Goal: Feedback & Contribution: Submit feedback/report problem

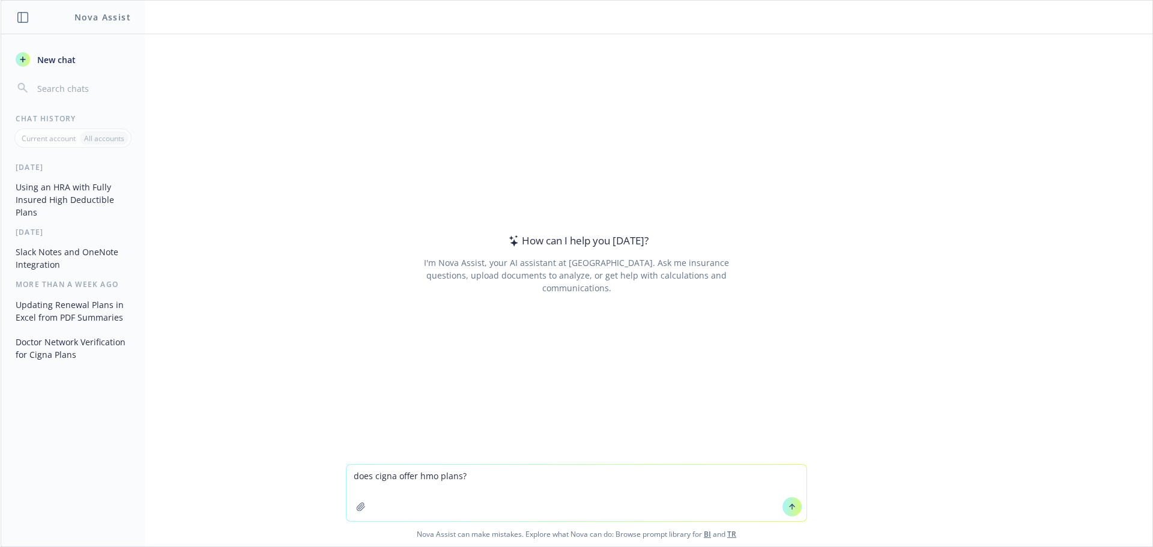
type textarea "does cigna offer hmo plans?"
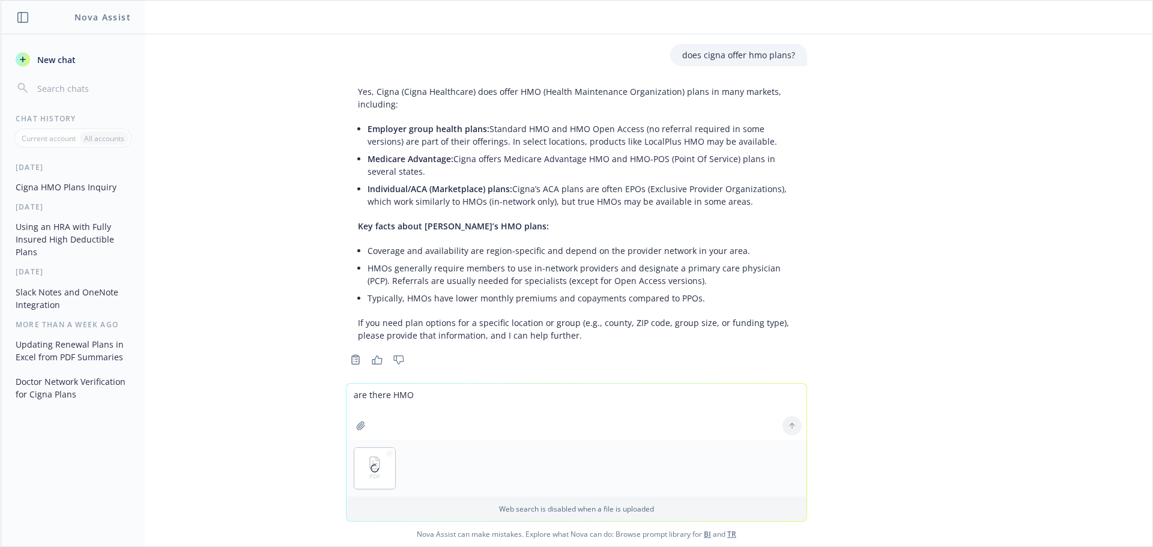
click at [407, 392] on textarea "are there HMO" at bounding box center [577, 412] width 460 height 56
type textarea "are any of these plans like HMO?"
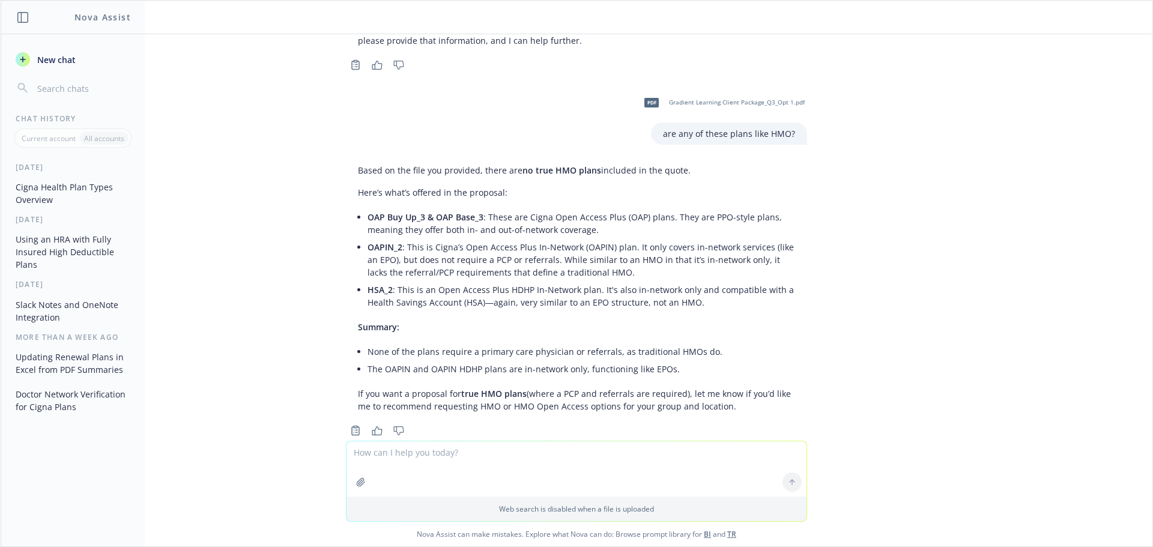
scroll to position [322, 0]
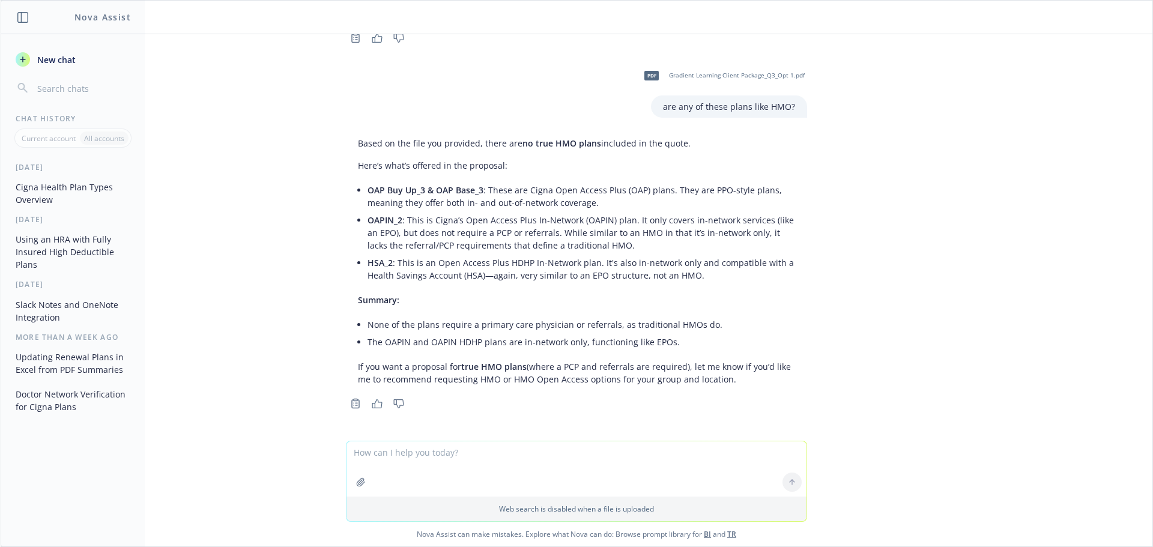
click at [360, 484] on icon "button" at bounding box center [361, 482] width 10 height 10
click at [455, 394] on textarea at bounding box center [577, 412] width 460 height 55
type textarea "are there any HMO or HMO like plans in this attachment?"
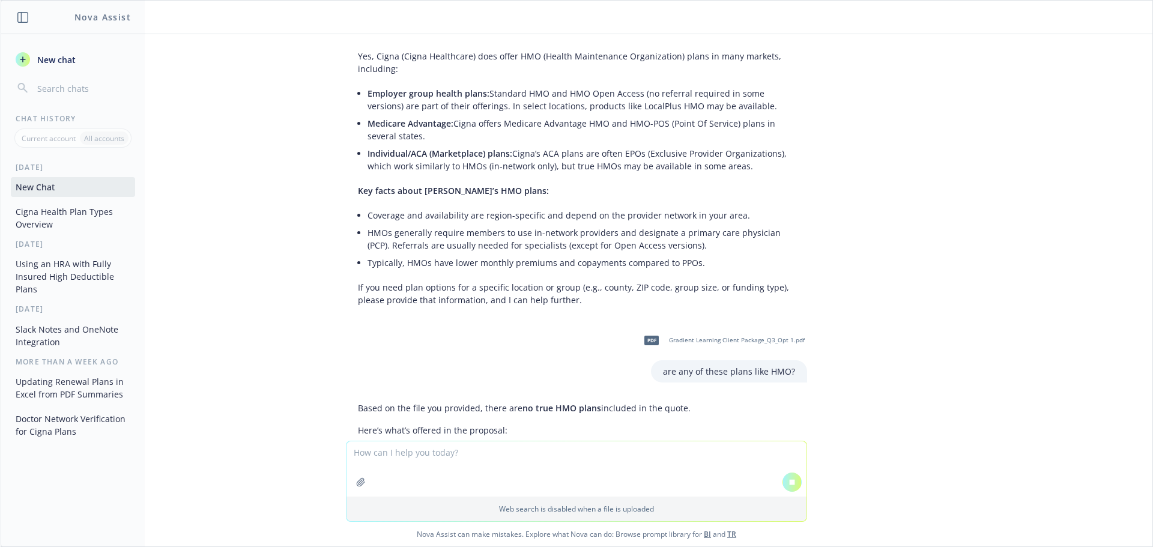
scroll to position [391, 0]
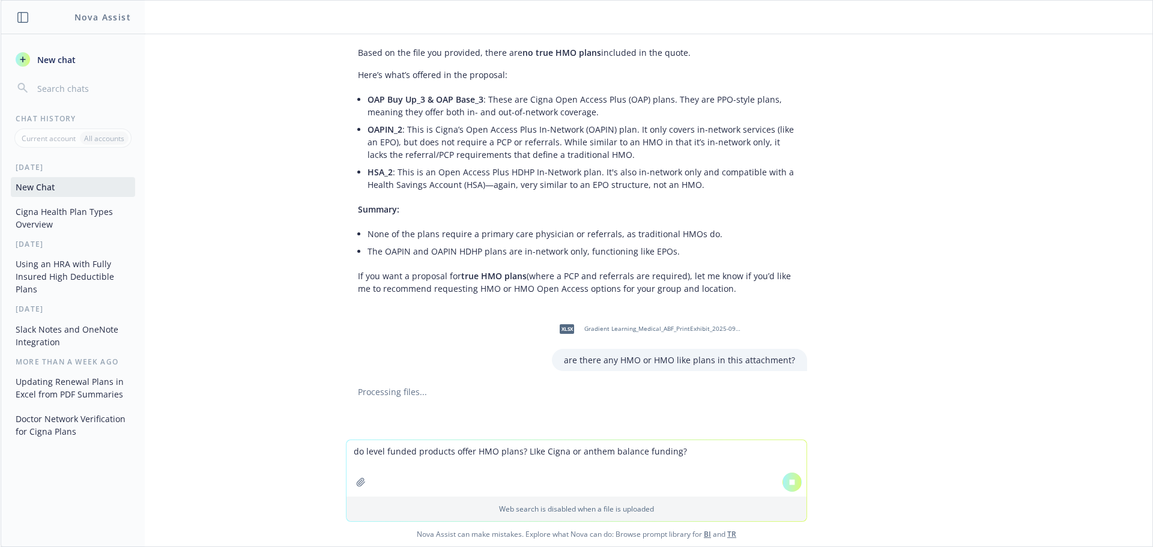
click at [518, 453] on textarea "do level funded products offer HMO plans? LIke Cigna or anthem balance funding?" at bounding box center [577, 468] width 460 height 56
type textarea "do level funded products offer HMO plans - for example, Cigna or anthem balance…"
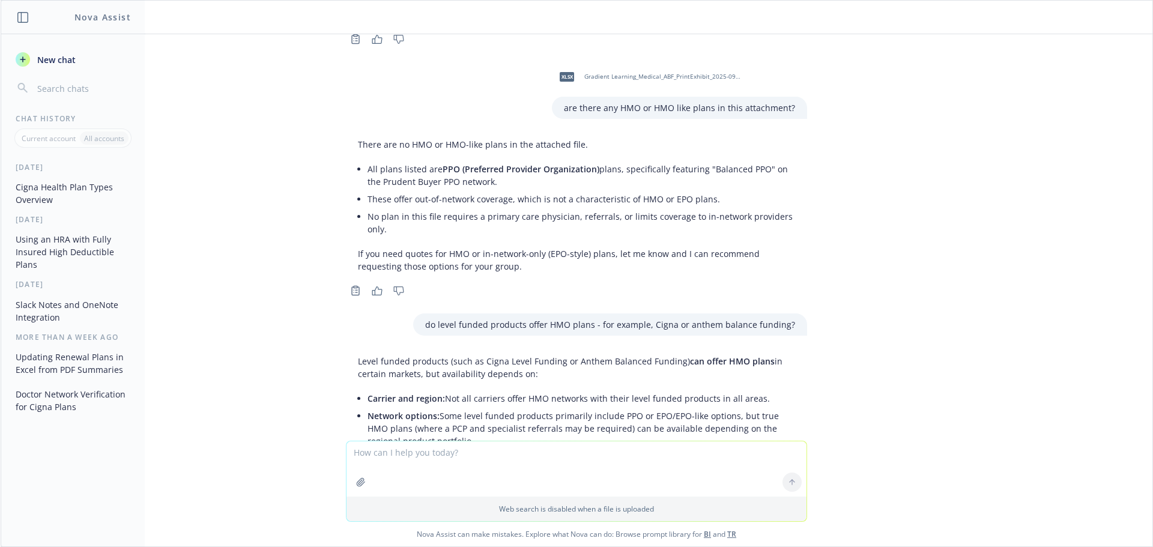
scroll to position [1042, 0]
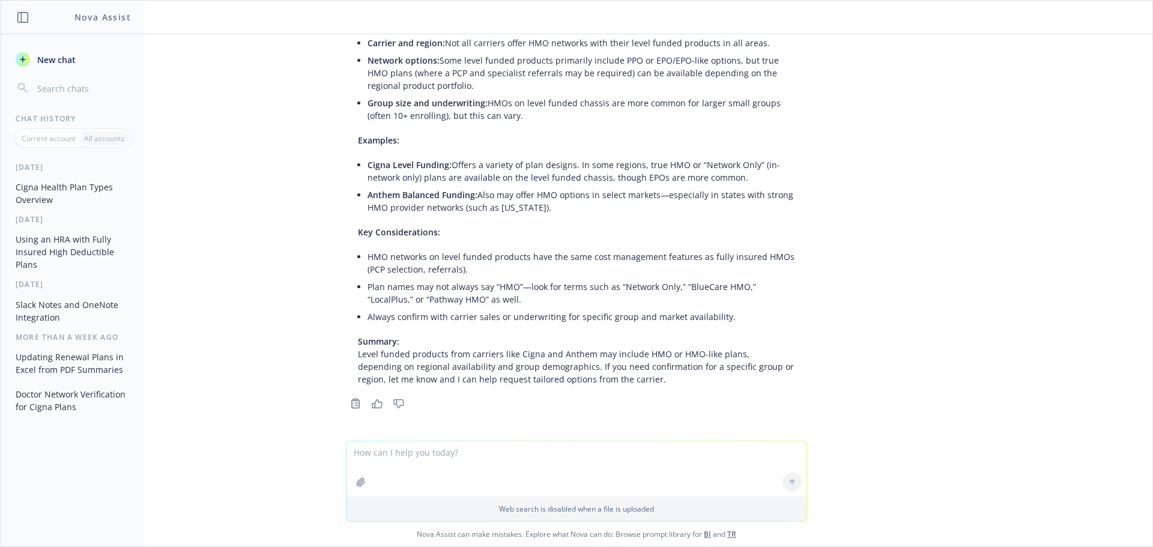
click at [528, 460] on textarea at bounding box center [577, 468] width 460 height 55
type textarea "are there any plans in the anthem balance funding document that are like an HMO…"
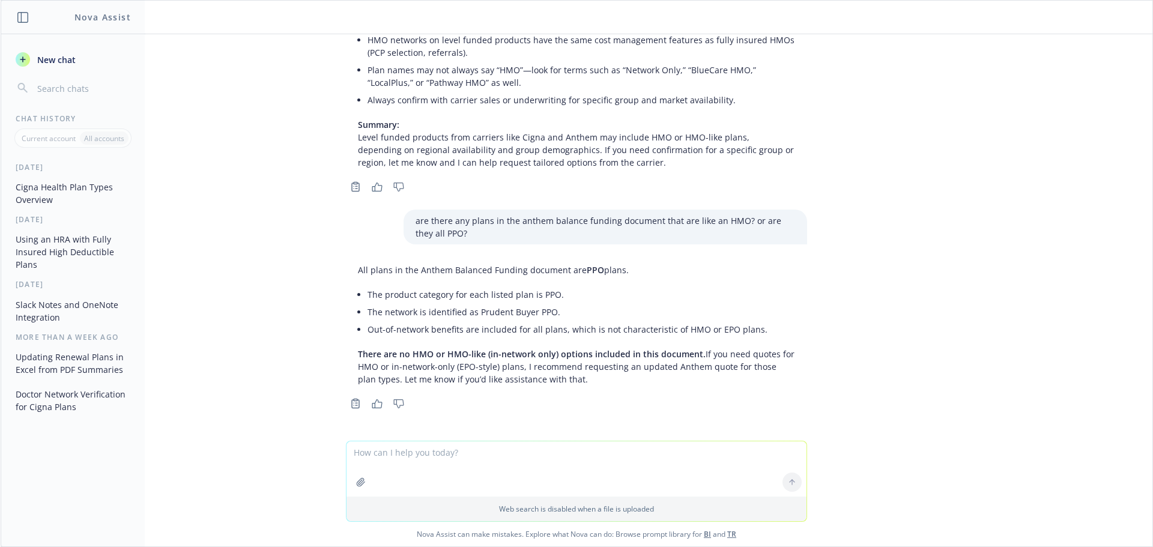
scroll to position [903, 0]
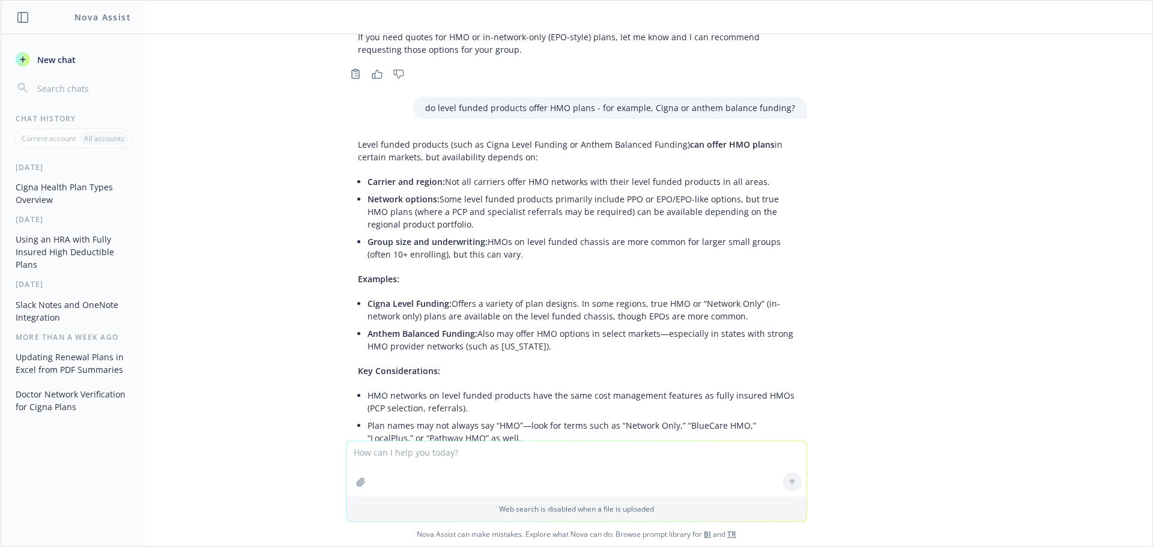
click at [461, 460] on textarea at bounding box center [577, 468] width 460 height 55
type textarea "does anthem balance funding offer HMO plans in all markets? If select markets o…"
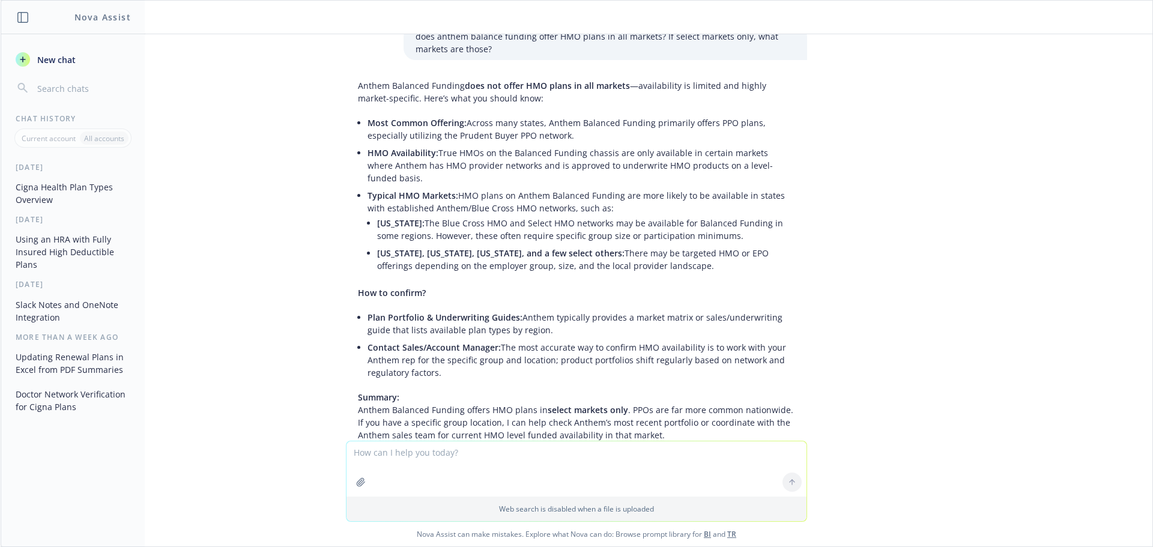
scroll to position [1703, 0]
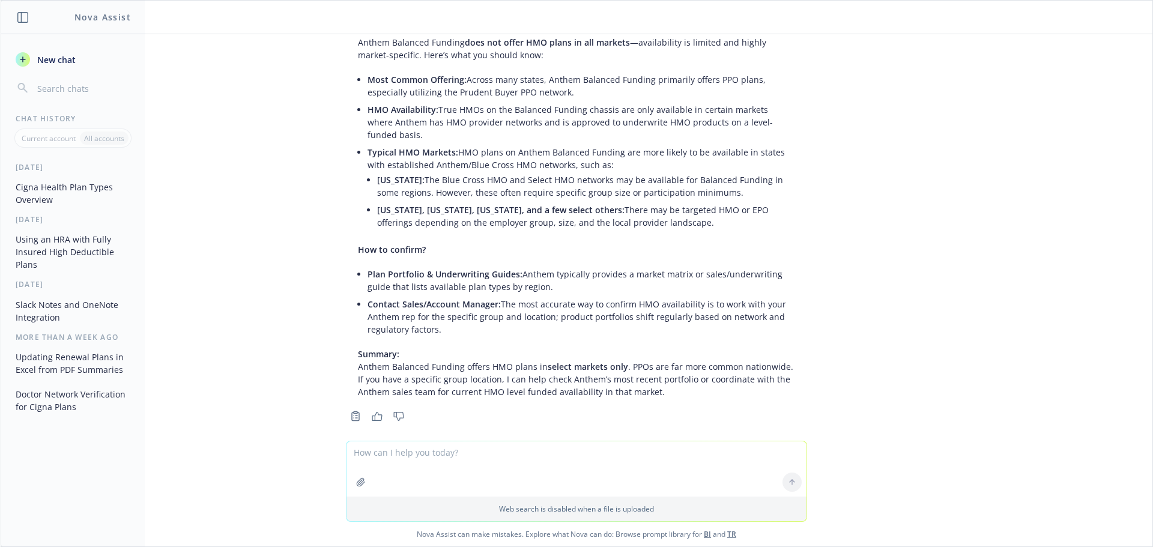
drag, startPoint x: 329, startPoint y: 218, endPoint x: 324, endPoint y: 229, distance: 12.1
click at [336, 218] on div "Anthem Balanced Funding does not offer HMO plans in all markets —availability i…" at bounding box center [576, 227] width 480 height 393
click at [565, 454] on textarea at bounding box center [577, 468] width 460 height 55
type textarea "Is it possible to offer a HDHP HSA ONLY plan option for all employees on fully …"
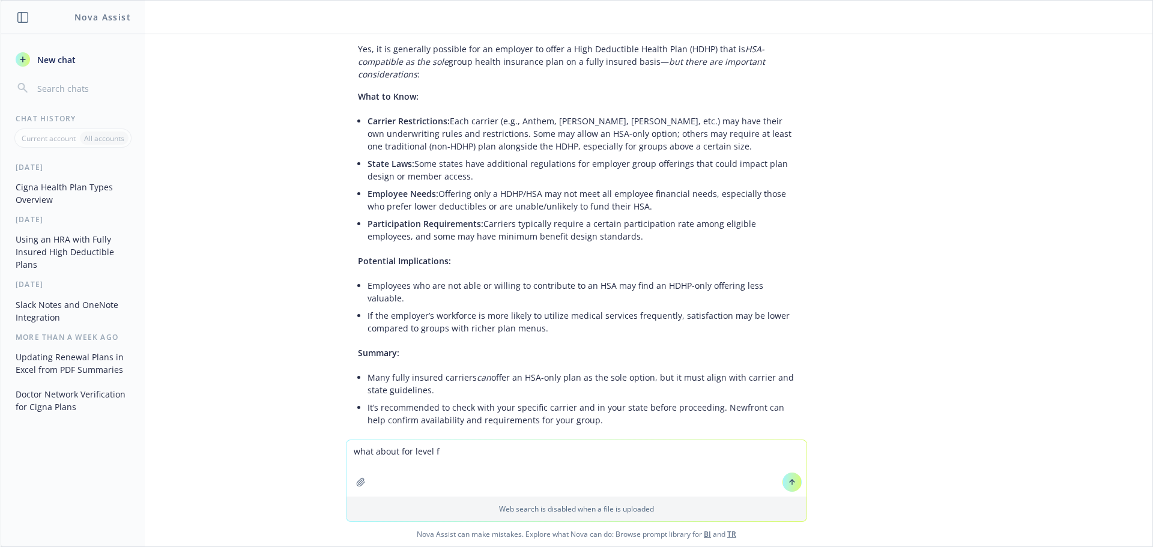
scroll to position [2195, 0]
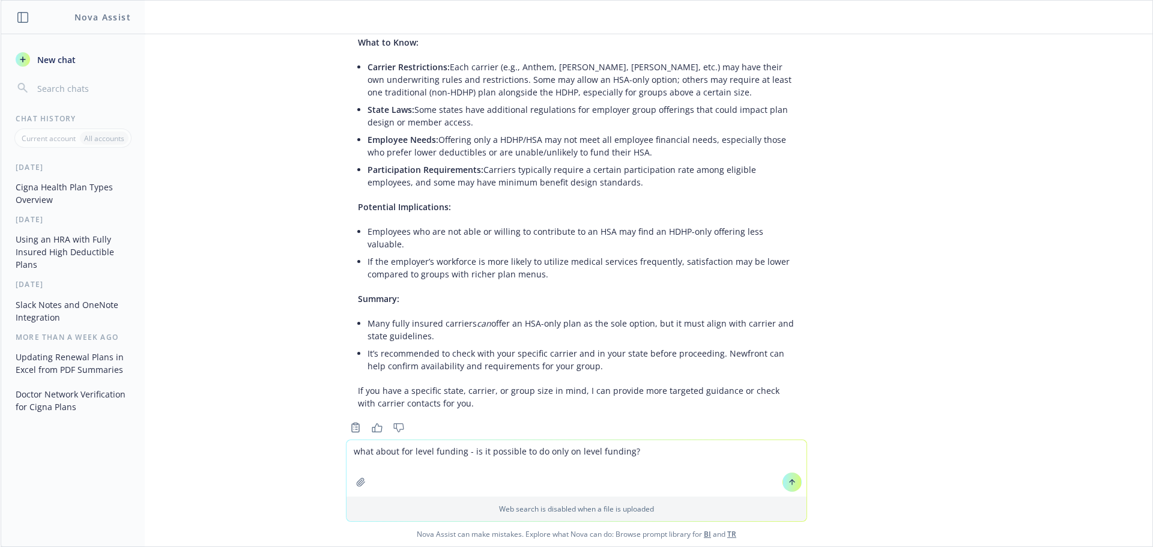
type textarea "what about for level funding - is it possible to do only on level funding?"
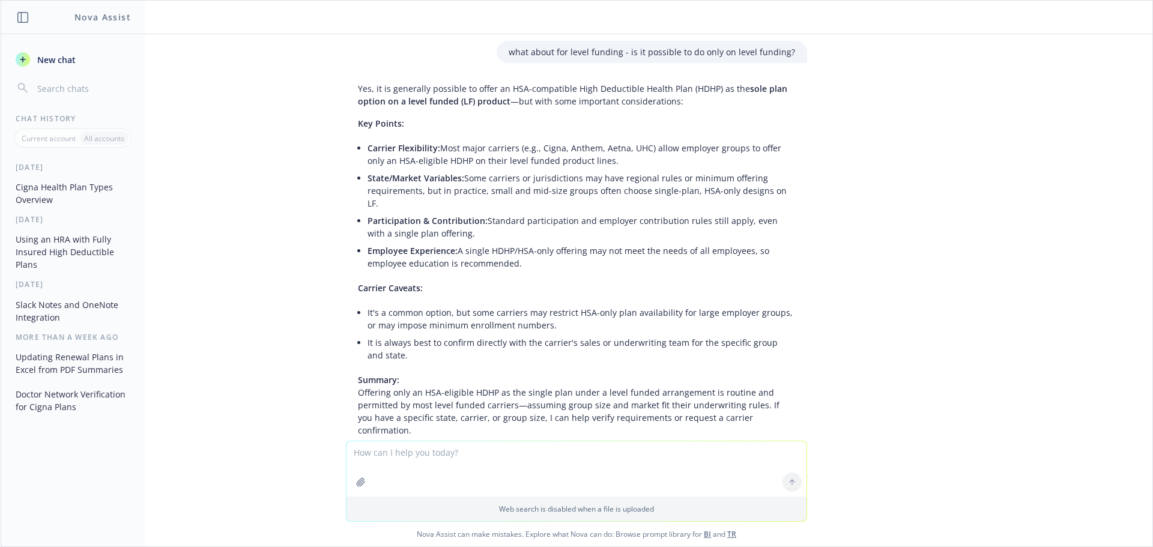
scroll to position [2605, 0]
type textarea "do carriers offer the option to go with HDHP / HRA only options on fully insure…"
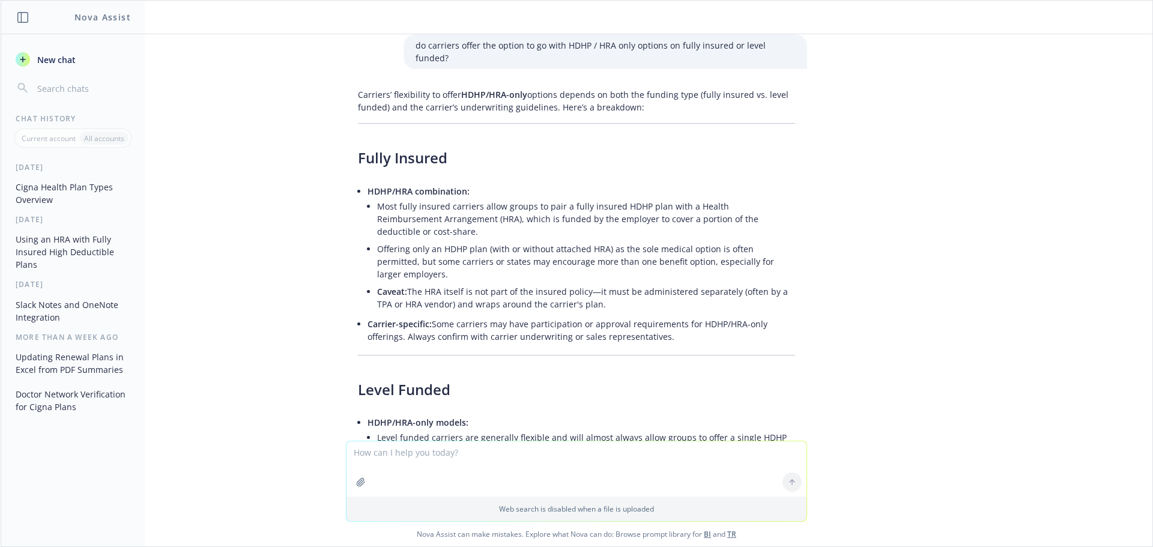
scroll to position [2987, 0]
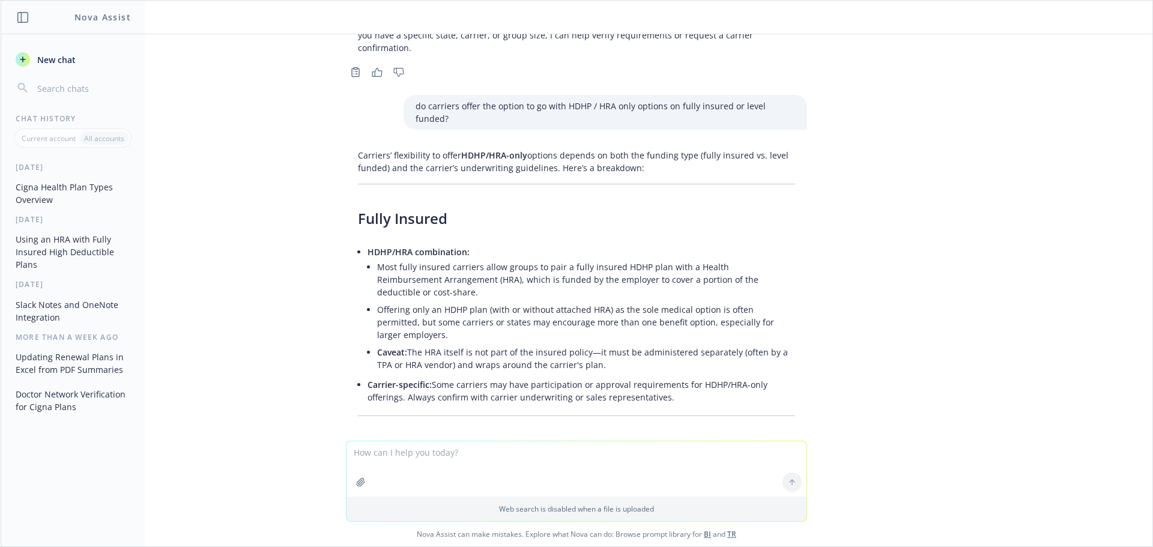
drag, startPoint x: 222, startPoint y: 169, endPoint x: 234, endPoint y: 174, distance: 13.5
click at [222, 169] on div "does cigna offer hmo plans? Yes, Cigna (Cigna Healthcare) does offer HMO (Healt…" at bounding box center [577, 237] width 1152 height 407
click at [461, 456] on textarea at bounding box center [577, 468] width 460 height 55
click at [553, 450] on textarea "why would you offer an HDHP HRA option plus" at bounding box center [577, 468] width 460 height 56
click at [517, 450] on textarea "why would you offer an HDHP HRA option vs an HDHP HSA option+another plan" at bounding box center [577, 468] width 460 height 56
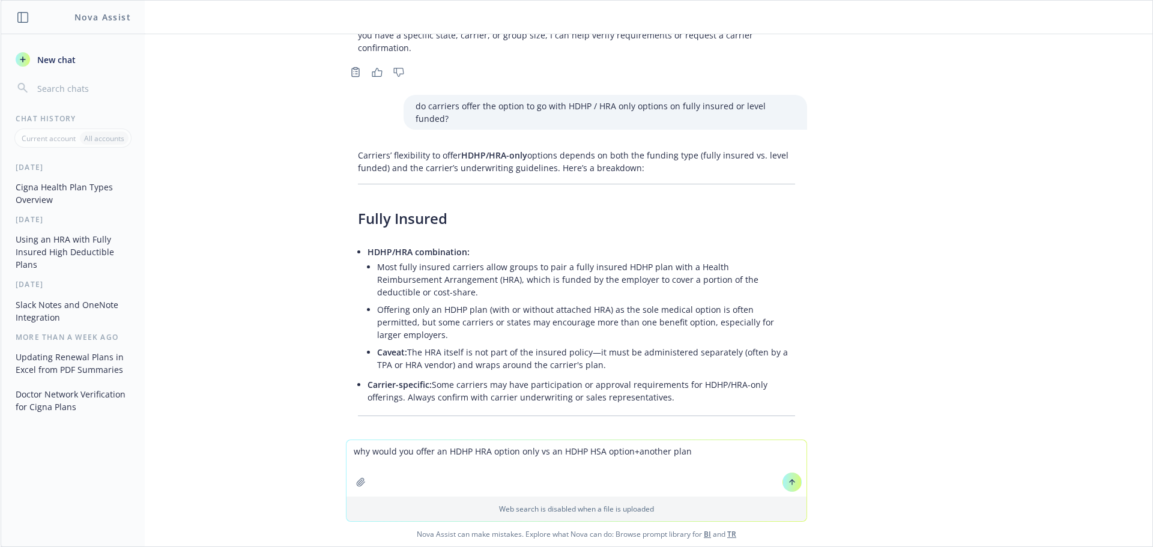
click at [692, 448] on textarea "why would you offer an HDHP HRA option only vs an HDHP HSA option+another plan" at bounding box center [577, 468] width 460 height 56
type textarea "why would you offer an HDHP HRA option only vs an HDHP HSA option+another plan?"
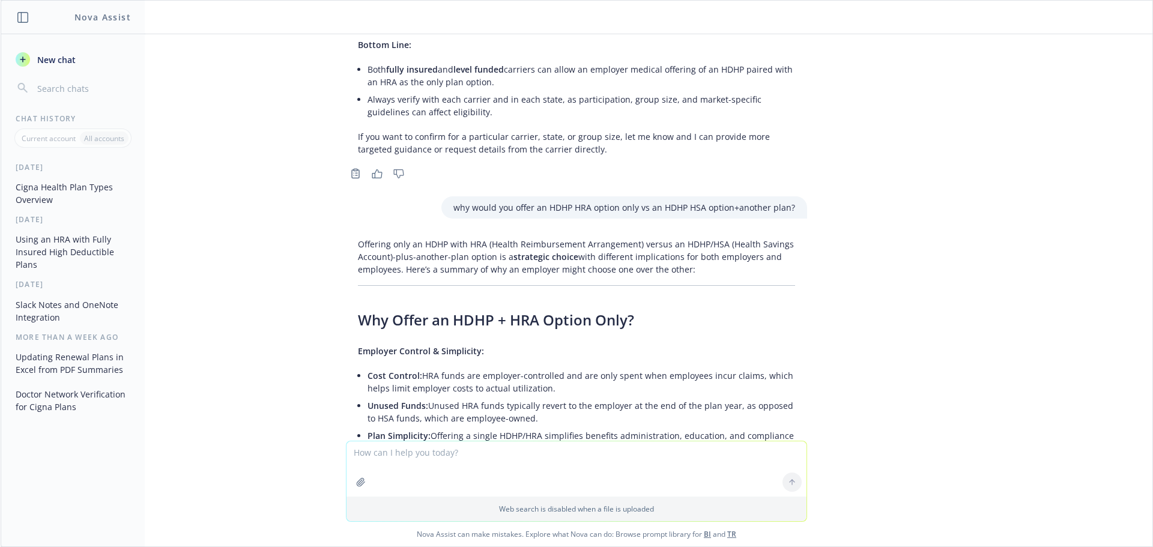
scroll to position [4156, 0]
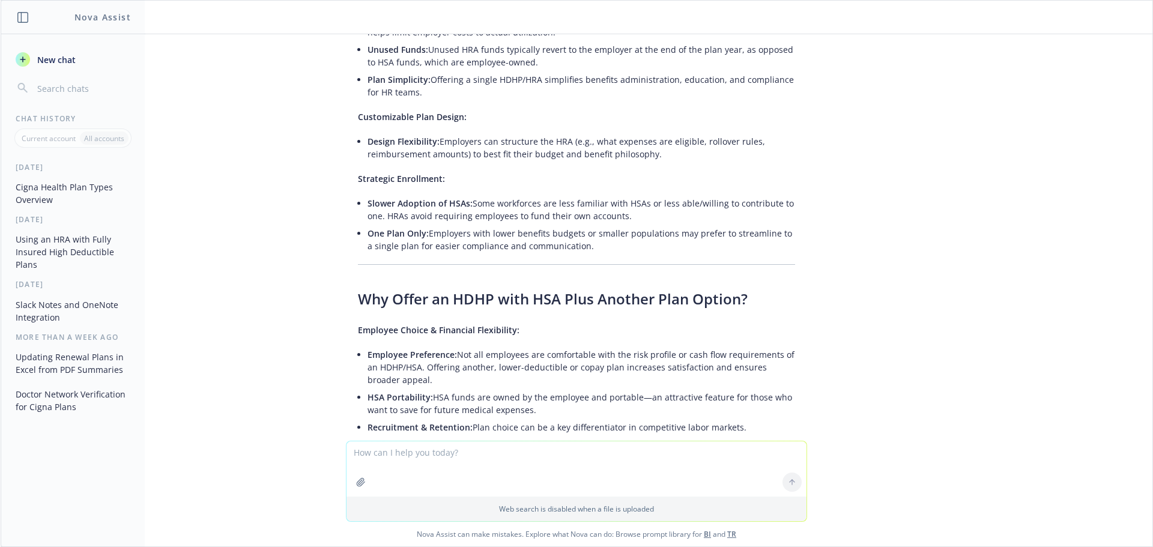
click at [485, 461] on textarea at bounding box center [577, 468] width 460 height 55
click at [590, 464] on textarea "only kicking out funds as people utilize the plans HRA -" at bounding box center [577, 468] width 460 height 56
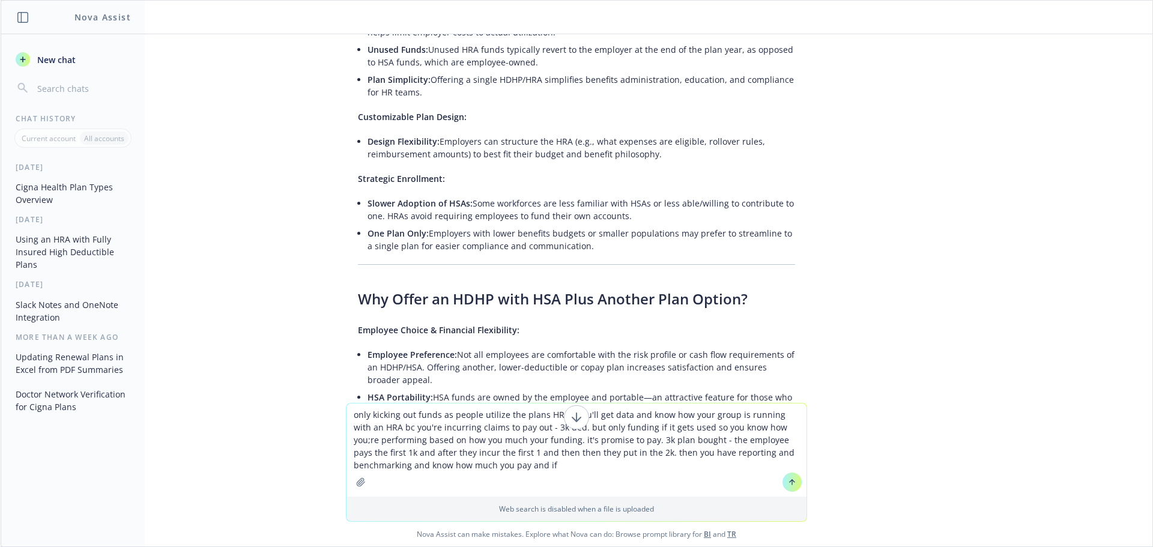
type textarea "only kicking out funds as people utilize the plans HRA - you'll get data and kn…"
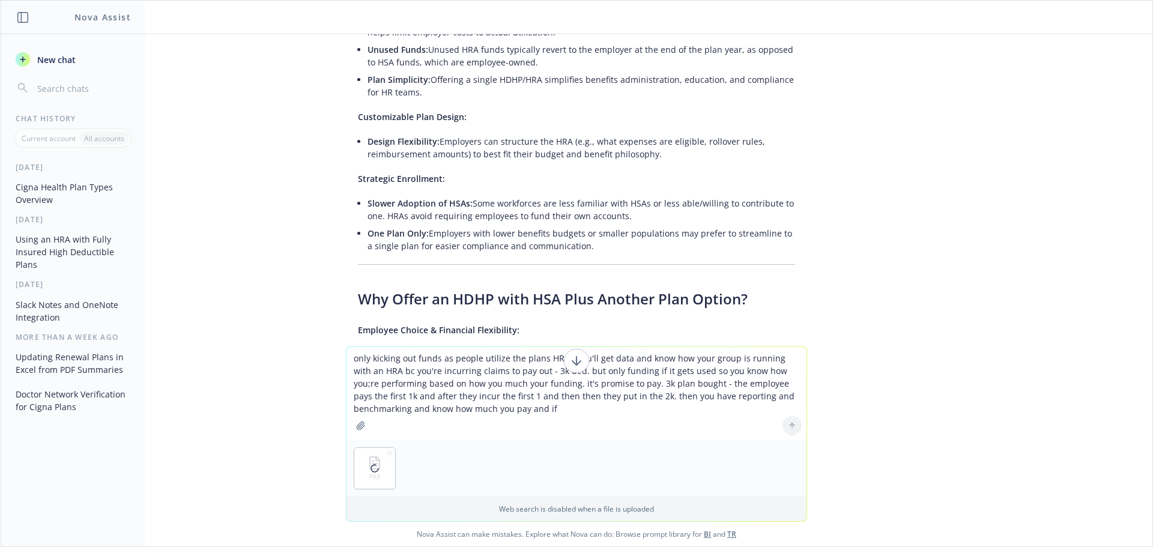
click at [559, 405] on textarea "only kicking out funds as people utilize the plans HRA - you'll get data and kn…" at bounding box center [577, 393] width 460 height 93
click at [596, 375] on textarea "only kicking out funds as people utilize the plans HRA - you'll get data and kn…" at bounding box center [577, 393] width 460 height 93
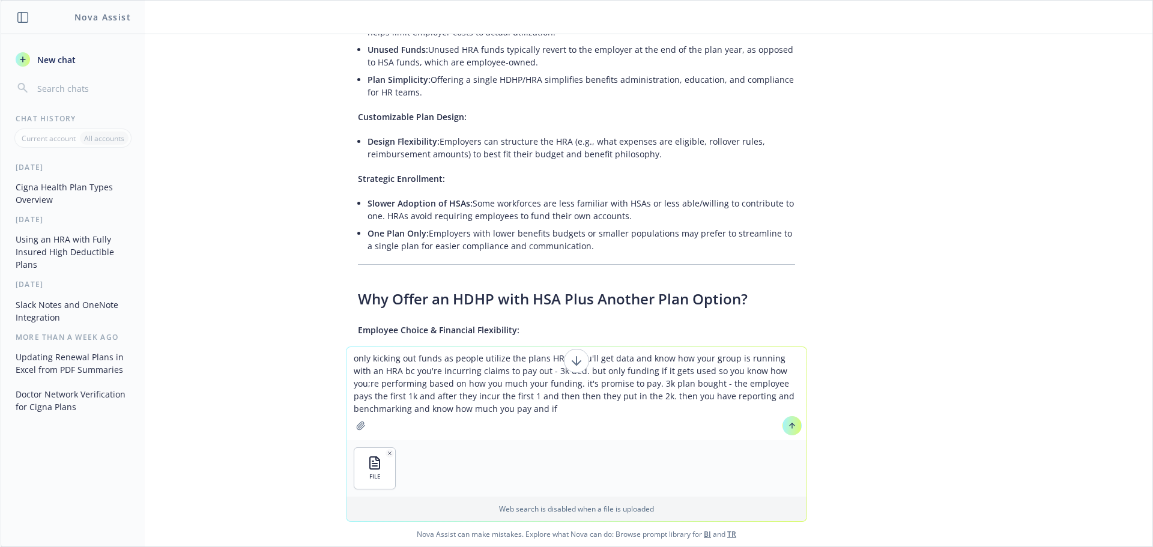
click at [596, 375] on textarea "only kicking out funds as people utilize the plans HRA - you'll get data and kn…" at bounding box center [577, 393] width 460 height 93
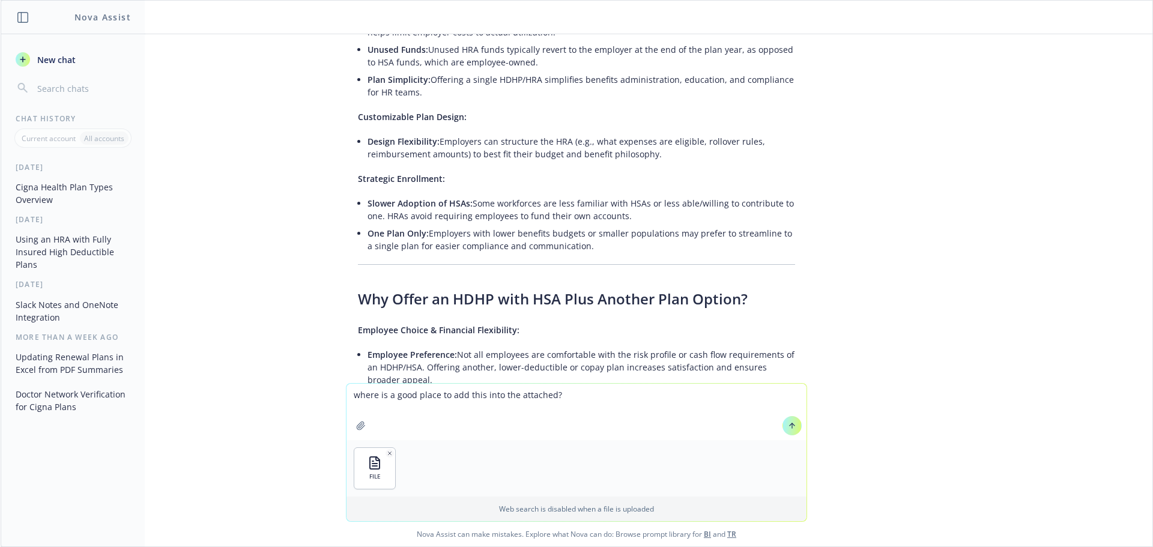
click at [584, 394] on textarea "where is a good place to add this into the attached?" at bounding box center [577, 412] width 460 height 56
paste textarea "Looking good to me. Thanks for this. Do we want to mention what [PERSON_NAME]'s…"
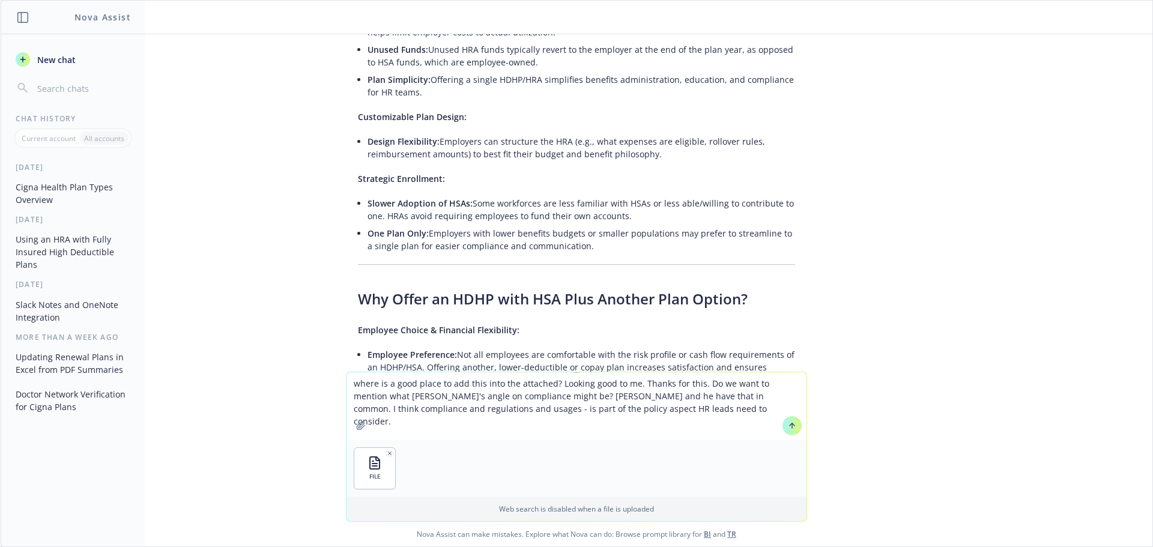
drag, startPoint x: 554, startPoint y: 385, endPoint x: 800, endPoint y: 381, distance: 246.3
click at [800, 381] on textarea "where is a good place to add this into the attached? Looking good to me. Thanks…" at bounding box center [577, 406] width 460 height 68
type textarea "where is a good place to add this into the attached? I need to mention what [PE…"
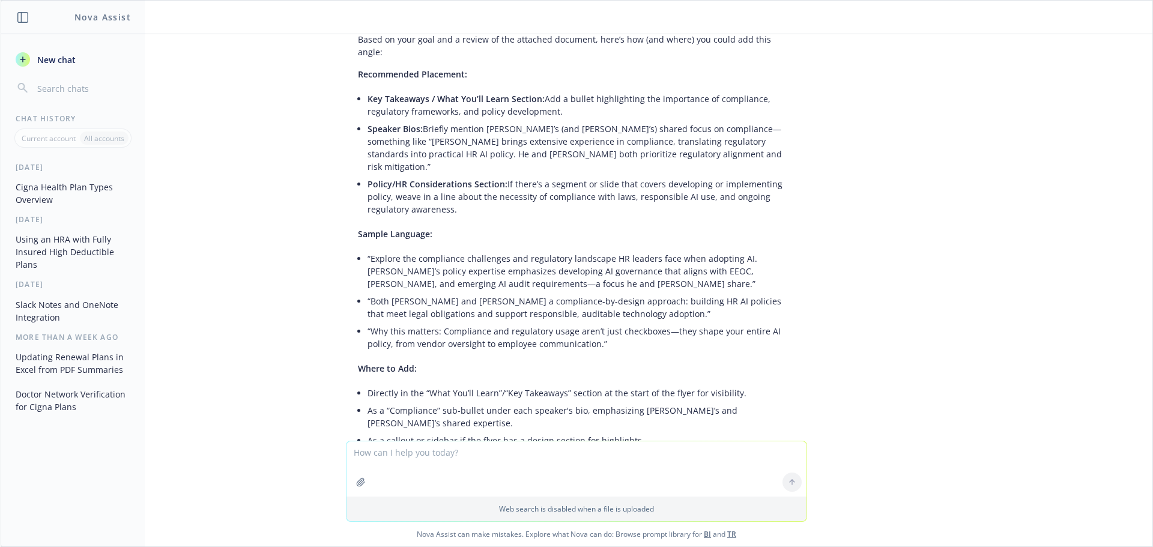
scroll to position [4769, 0]
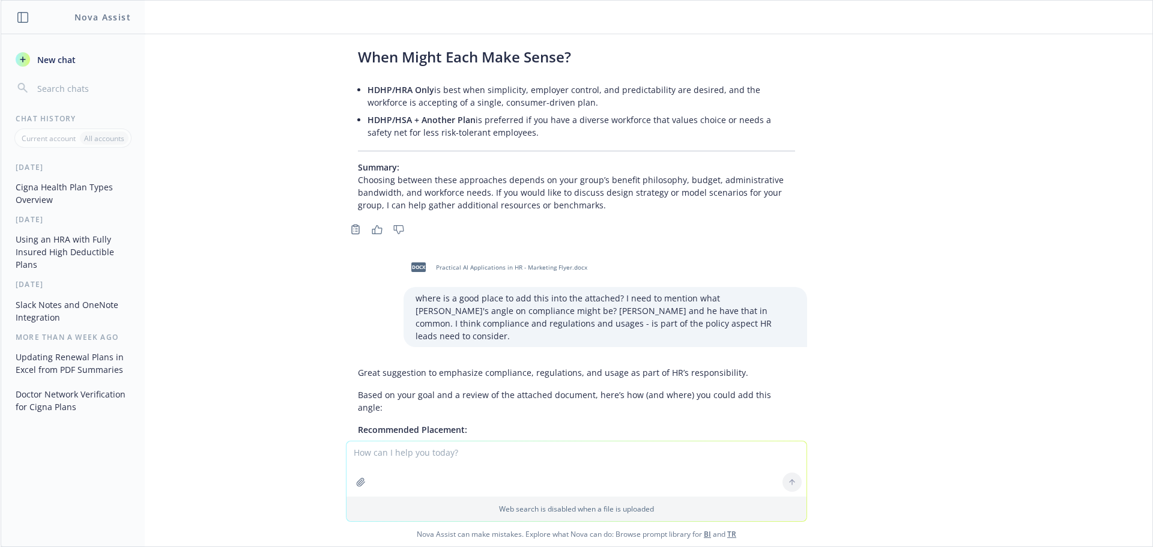
click at [418, 450] on textarea at bounding box center [577, 468] width 460 height 55
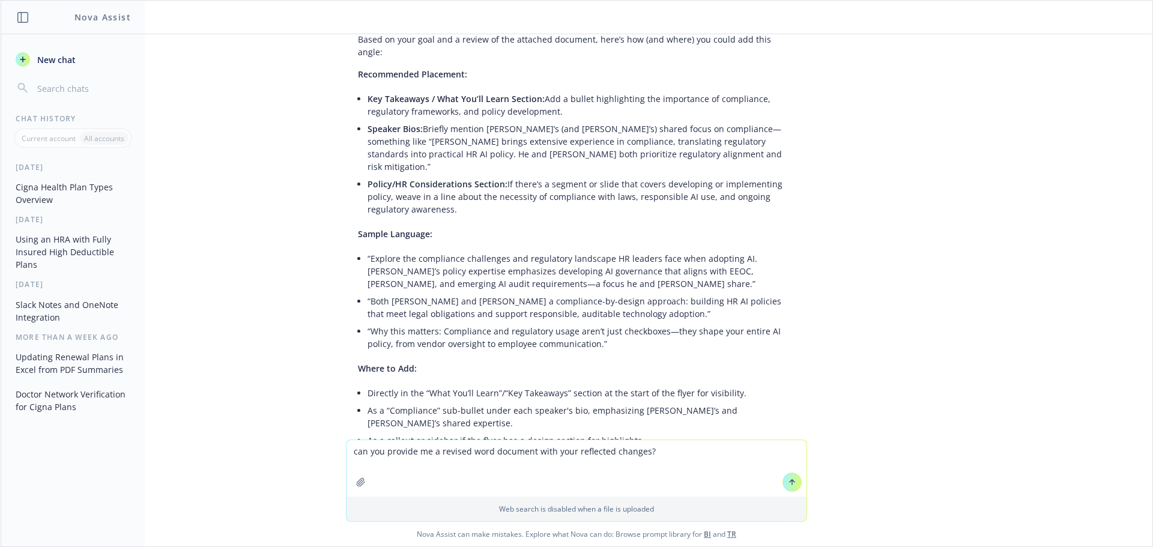
type textarea "can you provide me a revised word document with your reflected changes?"
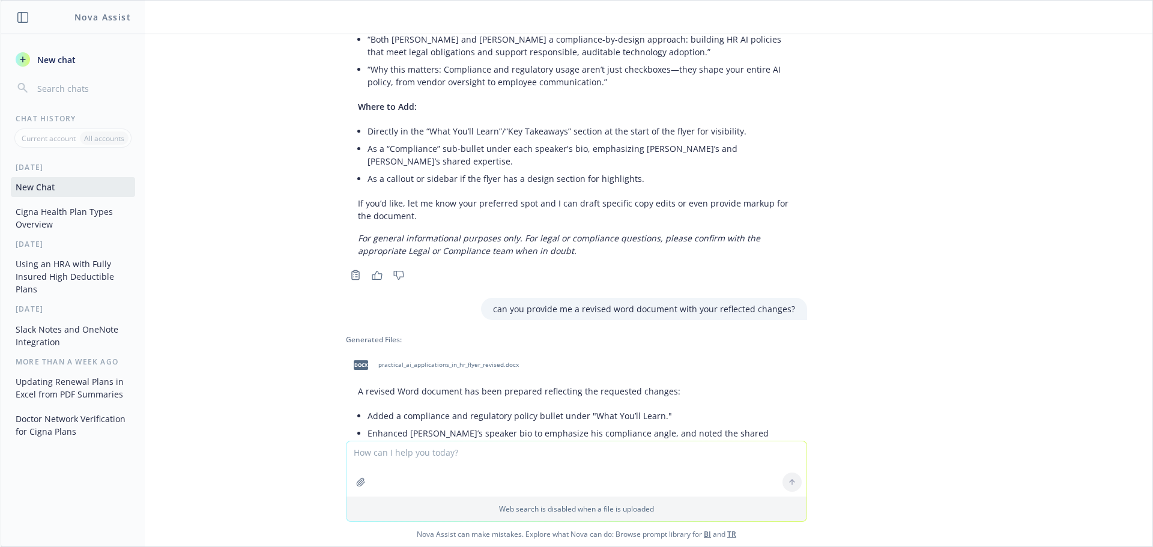
scroll to position [5387, 0]
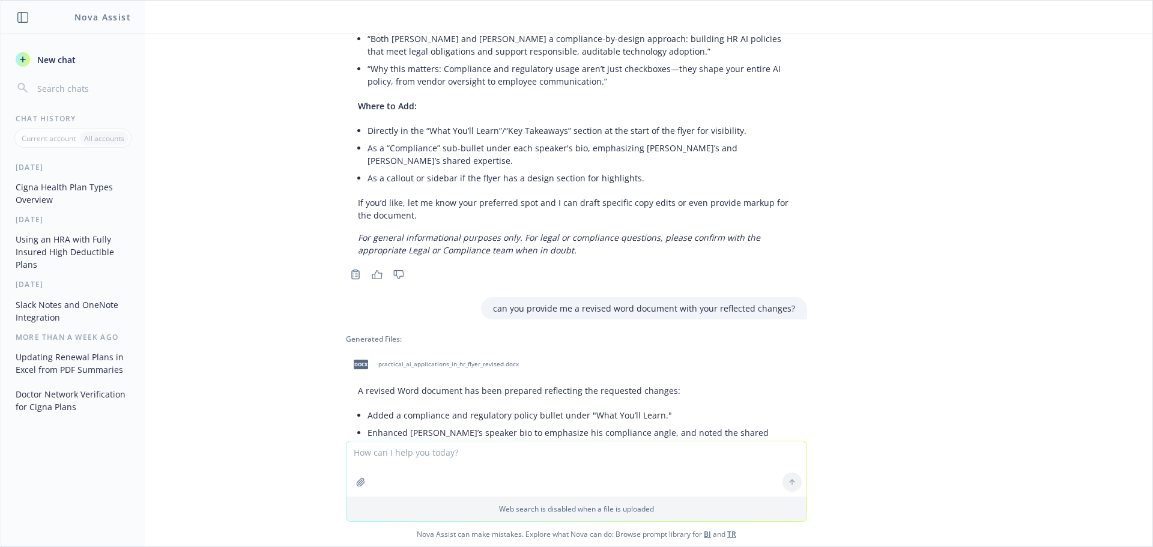
click at [413, 360] on span "practical_ai_applications_in_hr_flyer_revised.docx" at bounding box center [448, 364] width 141 height 8
click at [484, 475] on textarea at bounding box center [577, 468] width 460 height 55
click at [486, 458] on textarea at bounding box center [577, 468] width 460 height 55
type textarea "did you take anything out of the original ? or just provide the additions?"
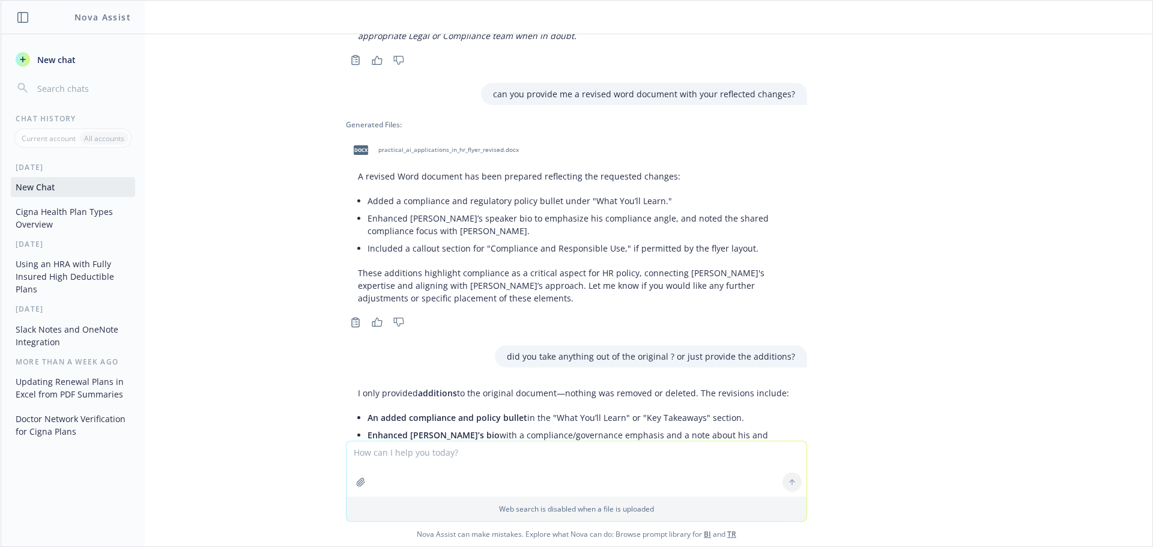
scroll to position [5603, 0]
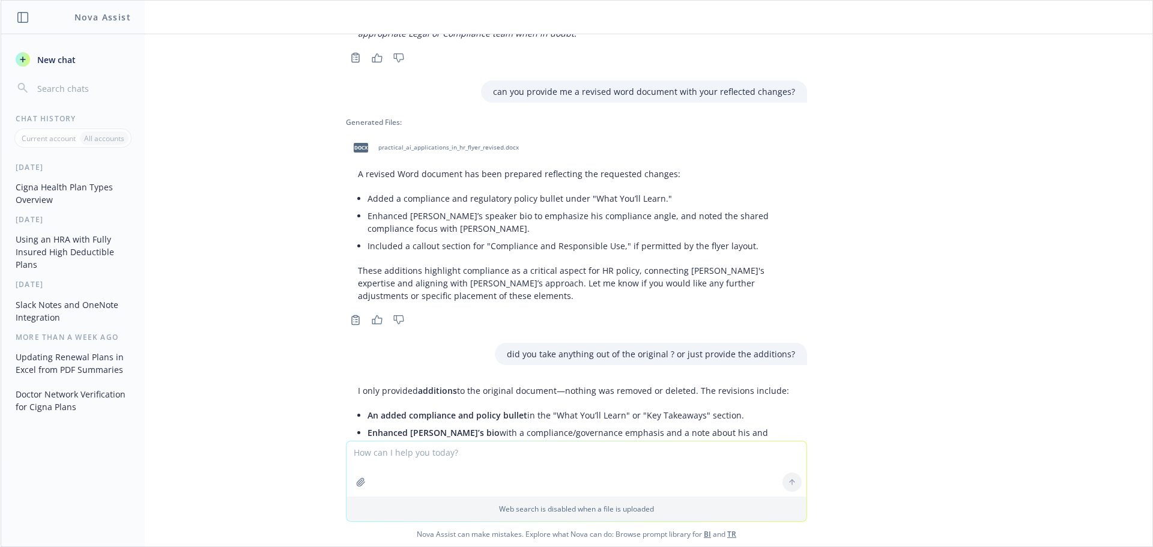
click at [346, 380] on div "I only provided additions to the original document—nothing was removed or delet…" at bounding box center [576, 452] width 461 height 144
click at [438, 452] on textarea at bounding box center [577, 468] width 460 height 55
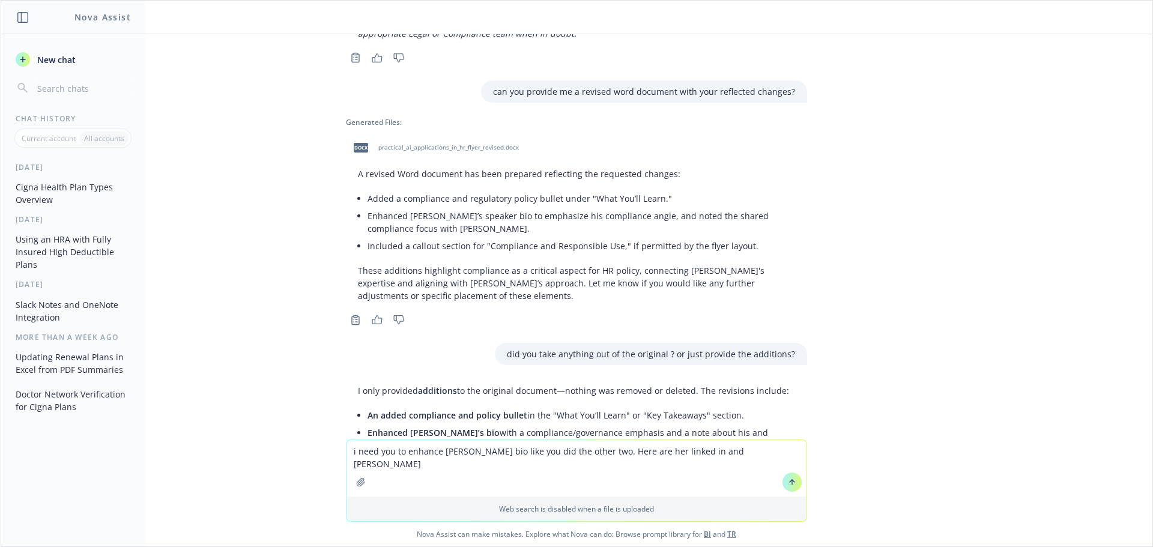
click at [755, 452] on textarea "i need you to enhance [PERSON_NAME] bio like you did the other two. Here are he…" at bounding box center [577, 468] width 460 height 56
paste textarea "[URL][DOMAIN_NAME]"
click at [462, 464] on textarea "i need you to enhance [PERSON_NAME] bio like you did the other two. Here are he…" at bounding box center [577, 468] width 460 height 56
paste textarea "andrearobb/[URL][DOMAIN_NAME]"
type textarea "i need you to enhance [PERSON_NAME] bio like you did the other two. Here are he…"
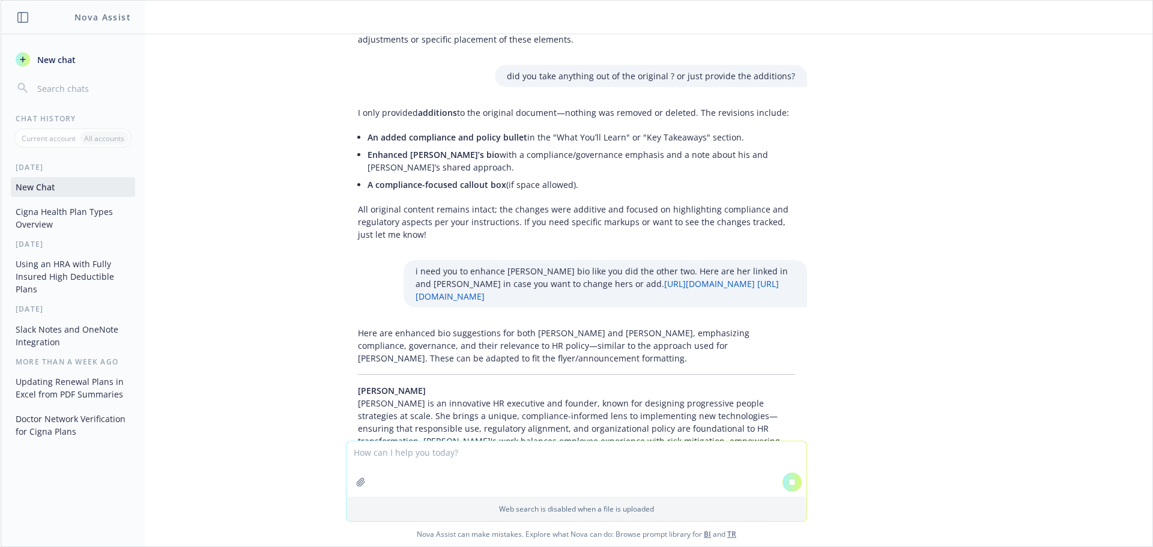
scroll to position [5647, 0]
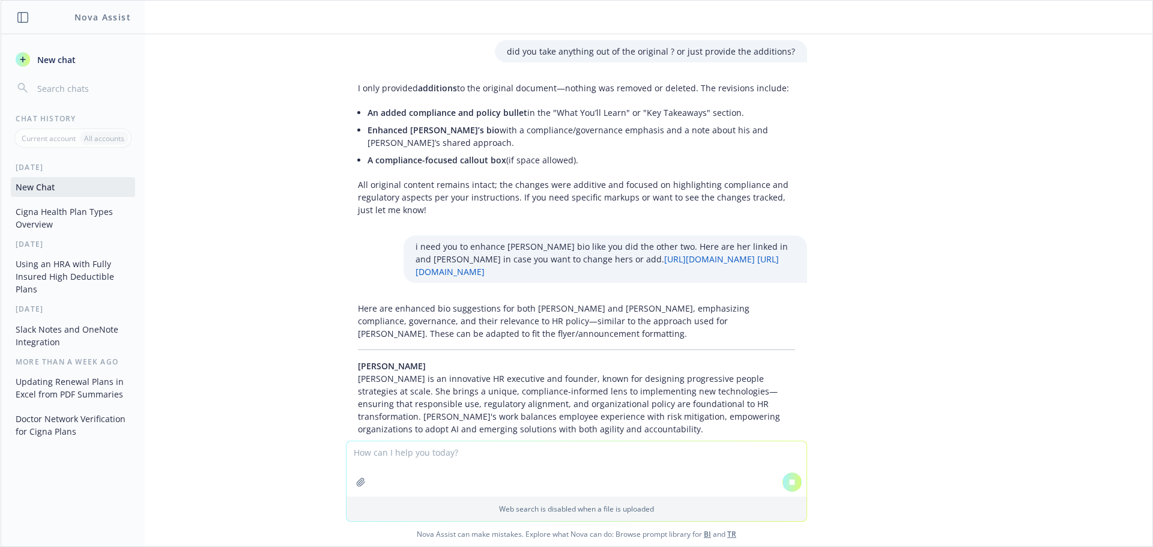
click at [448, 360] on p "[PERSON_NAME] [PERSON_NAME] is an innovative HR executive and founder, known fo…" at bounding box center [576, 398] width 437 height 76
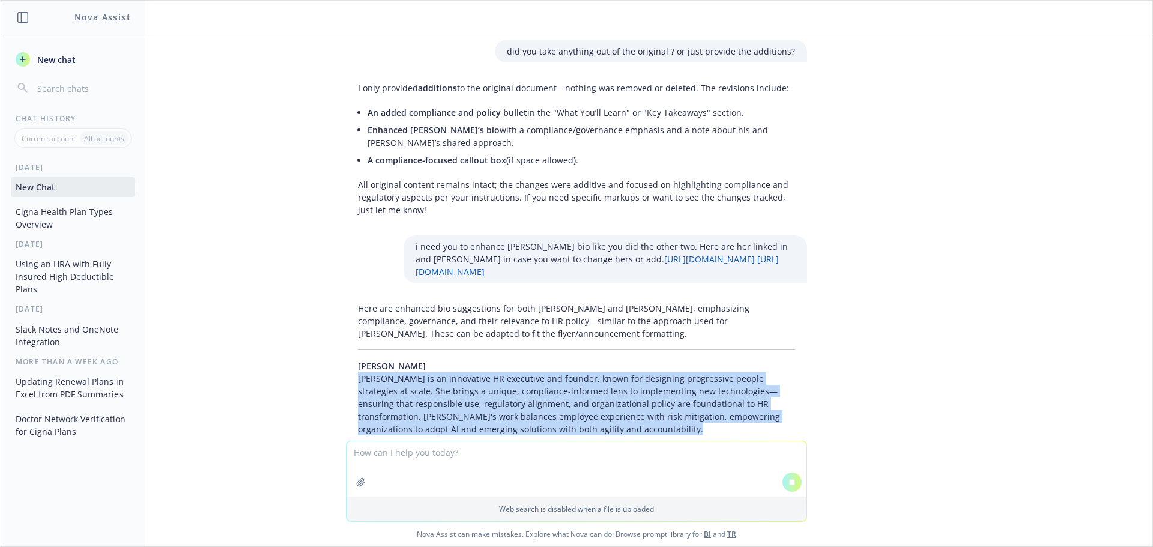
click at [448, 360] on p "[PERSON_NAME] [PERSON_NAME] is an innovative HR executive and founder, known fo…" at bounding box center [576, 398] width 437 height 76
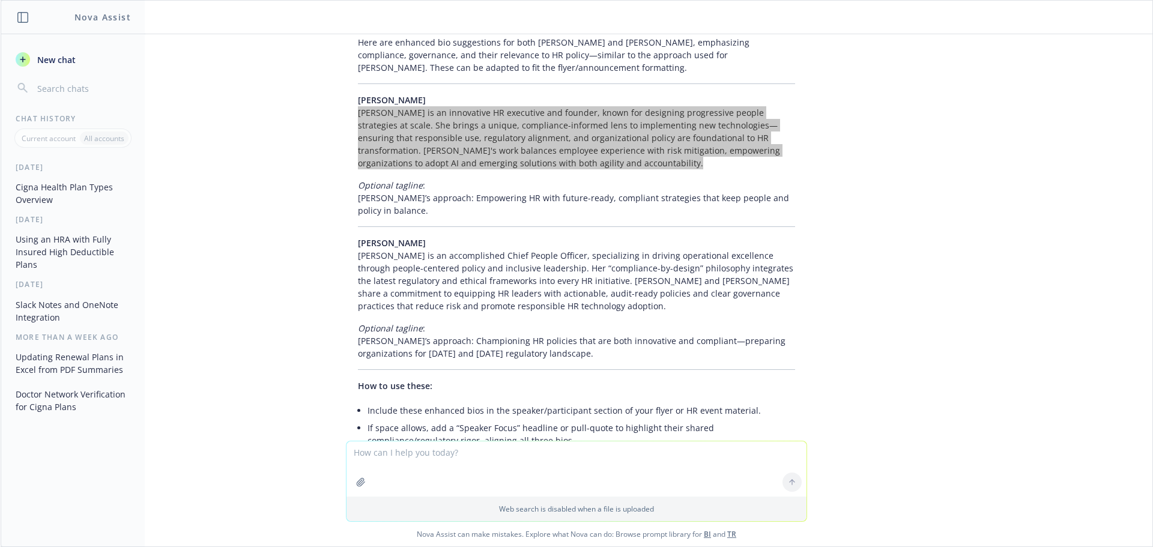
scroll to position [5838, 0]
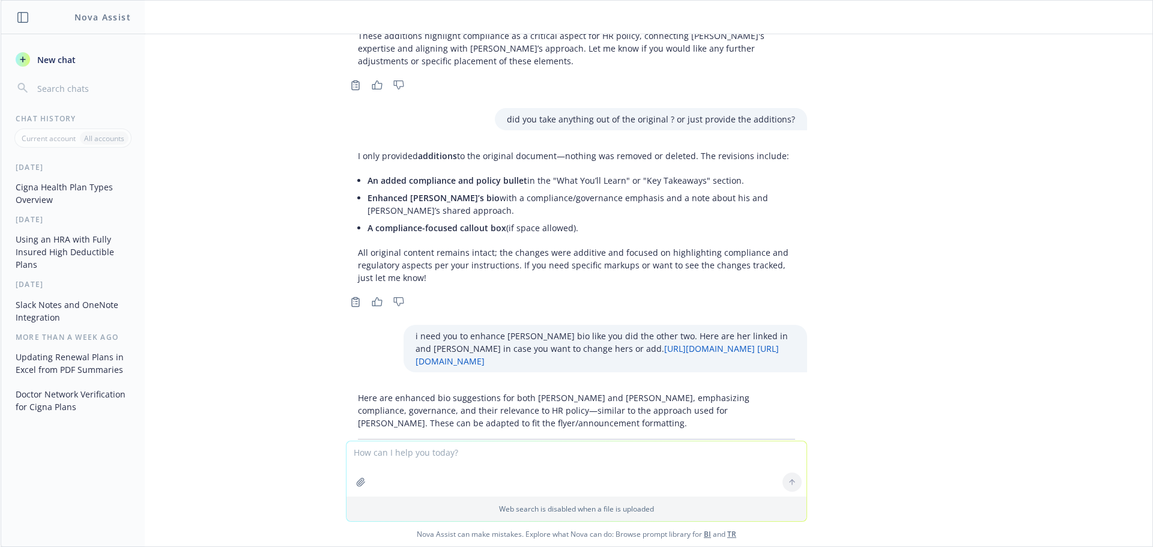
click at [456, 449] on p "[PERSON_NAME] [PERSON_NAME] is an innovative HR executive and founder, known fo…" at bounding box center [576, 487] width 437 height 76
copy div "[PERSON_NAME] is an innovative HR executive and founder, known for designing pr…"
click at [383, 449] on p "[PERSON_NAME] [PERSON_NAME] is an innovative HR executive and founder, known fo…" at bounding box center [576, 487] width 437 height 76
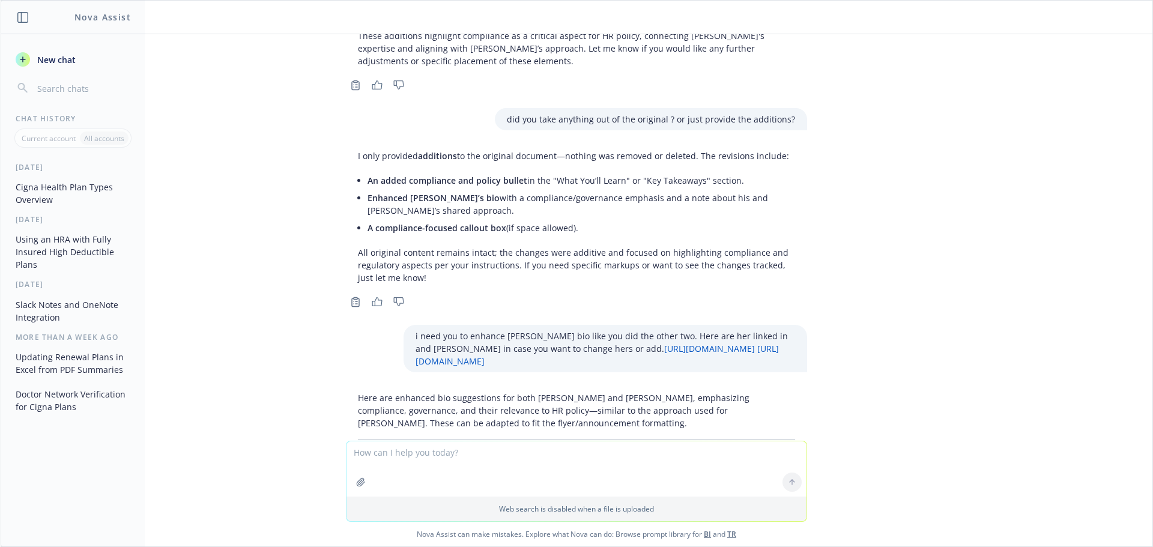
click at [383, 449] on p "[PERSON_NAME] [PERSON_NAME] is an innovative HR executive and founder, known fo…" at bounding box center [576, 487] width 437 height 76
copy div "[PERSON_NAME] is an innovative HR executive and founder, known for designing pr…"
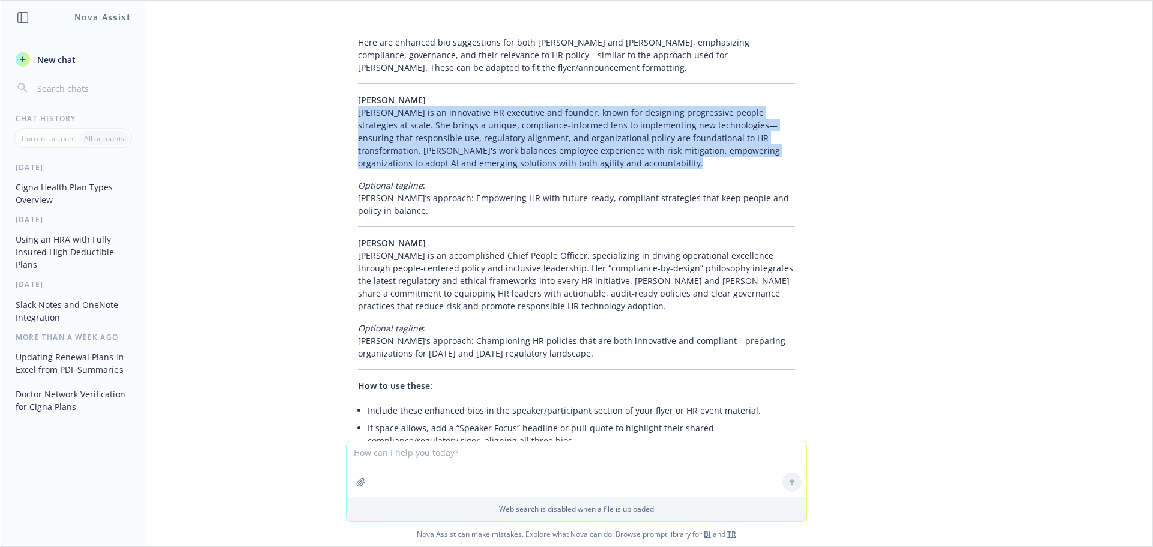
click at [458, 237] on p "[PERSON_NAME] [PERSON_NAME] is an accomplished Chief People Officer, specializi…" at bounding box center [576, 275] width 437 height 76
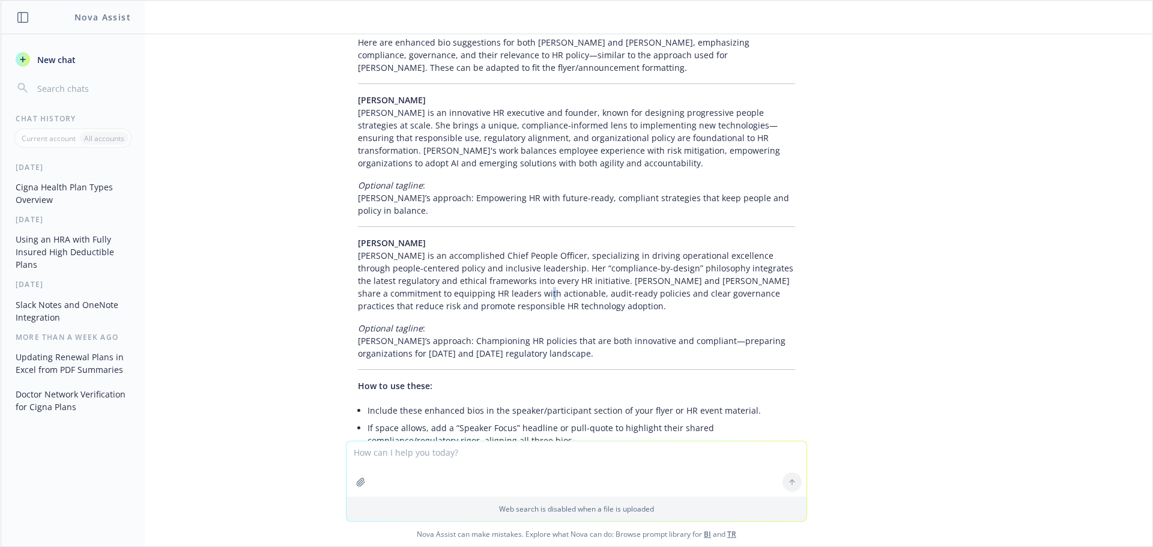
click at [458, 237] on p "[PERSON_NAME] [PERSON_NAME] is an accomplished Chief People Officer, specializi…" at bounding box center [576, 275] width 437 height 76
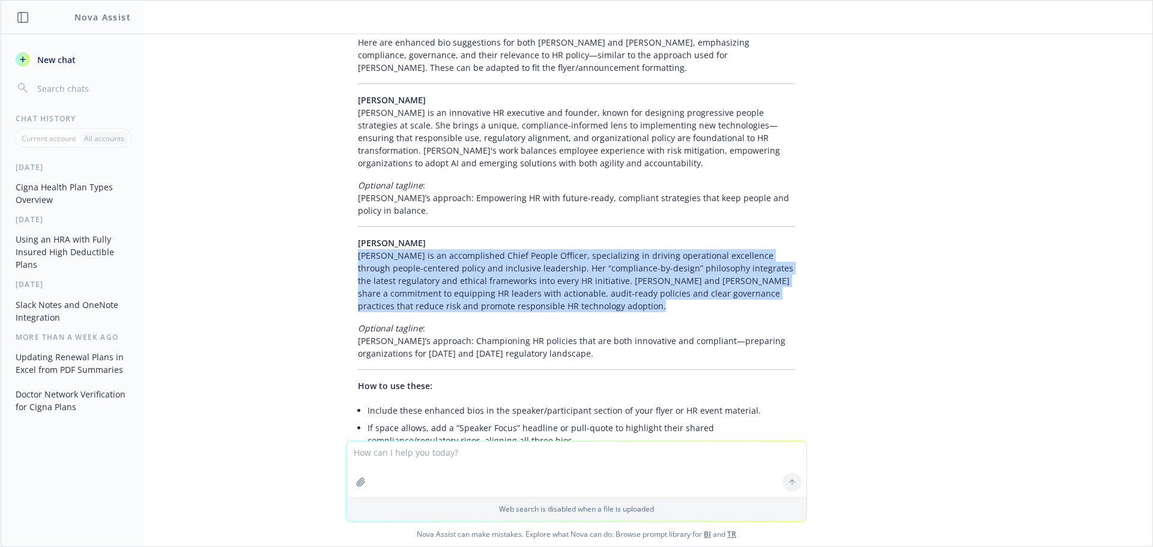
click at [458, 237] on p "[PERSON_NAME] [PERSON_NAME] is an accomplished Chief People Officer, specializi…" at bounding box center [576, 275] width 437 height 76
copy div "[PERSON_NAME] is an accomplished Chief People Officer, specializing in driving …"
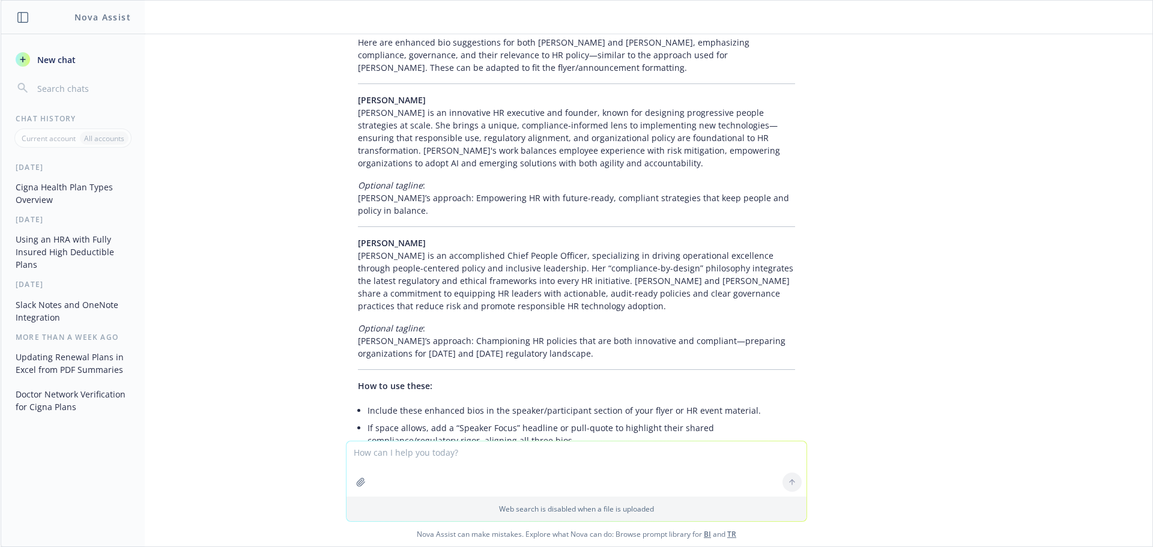
click at [533, 458] on textarea at bounding box center [577, 468] width 460 height 55
paste textarea "[URL][DOMAIN_NAME][PERSON_NAME]"
type textarea "and here's [PERSON_NAME] - [URL][DOMAIN_NAME][PERSON_NAME]"
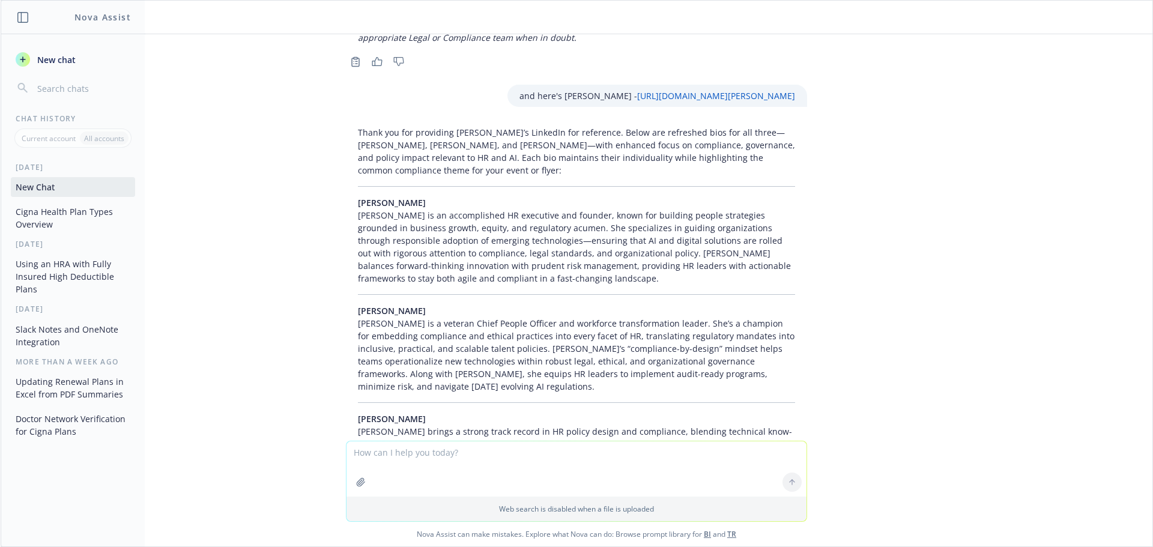
scroll to position [6671, 0]
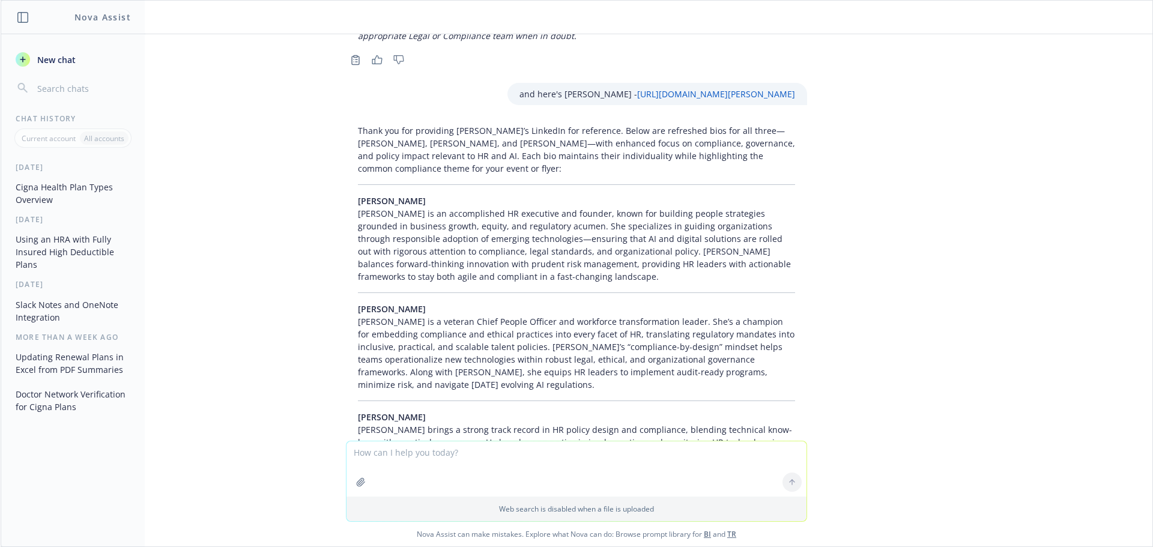
click at [409, 411] on p "[PERSON_NAME] [PERSON_NAME] brings a strong track record in HR policy design an…" at bounding box center [576, 455] width 437 height 88
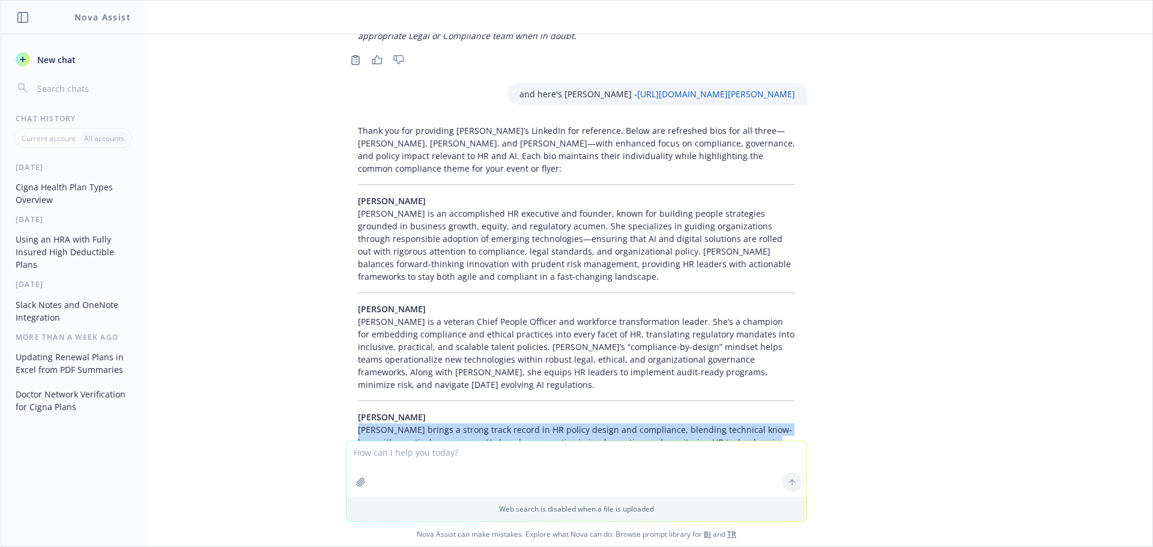
click at [409, 411] on p "[PERSON_NAME] [PERSON_NAME] brings a strong track record in HR policy design an…" at bounding box center [576, 455] width 437 height 88
copy p "[PERSON_NAME] brings a strong track record in HR policy design and compliance, …"
click at [441, 411] on p "[PERSON_NAME] [PERSON_NAME] brings a strong track record in HR policy design an…" at bounding box center [576, 455] width 437 height 88
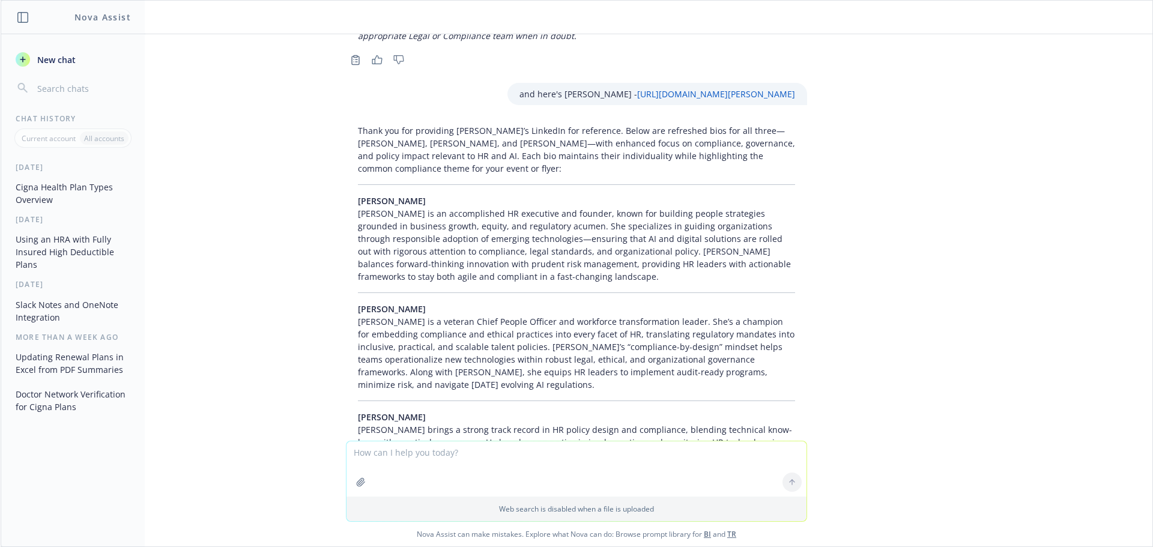
drag, startPoint x: 764, startPoint y: 308, endPoint x: 769, endPoint y: 332, distance: 24.0
click at [769, 411] on p "[PERSON_NAME] [PERSON_NAME] brings a strong track record in HR policy design an…" at bounding box center [576, 455] width 437 height 88
click at [497, 462] on textarea at bounding box center [577, 468] width 460 height 55
paste textarea "Focuses on compliance and governance—translating EEOC/ADA guidance and emerging…"
type textarea "should you add this somewhere in [PERSON_NAME] bio? Focuses on compliance and g…"
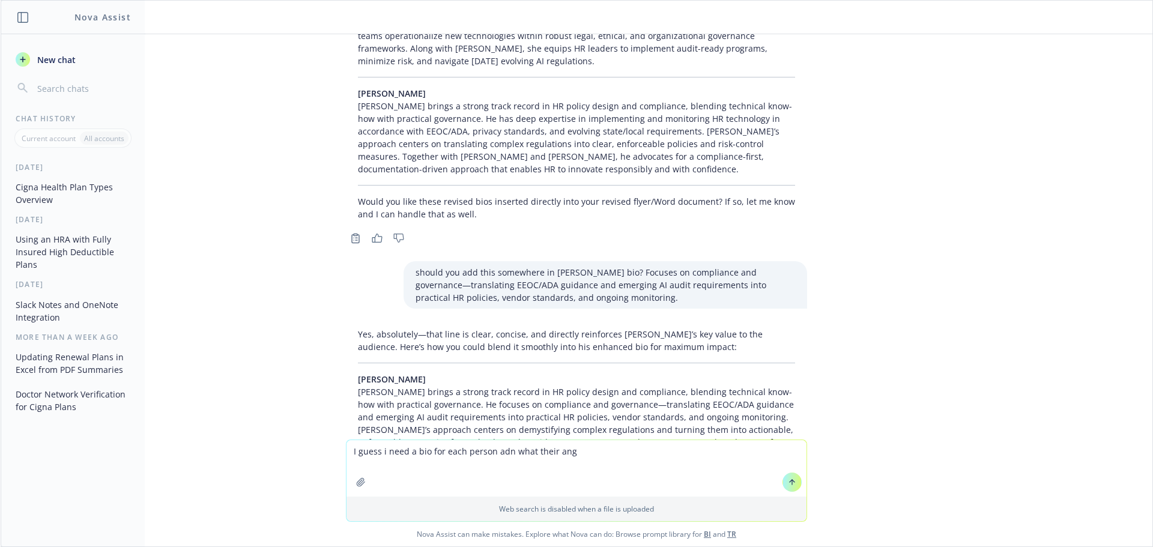
scroll to position [7012, 0]
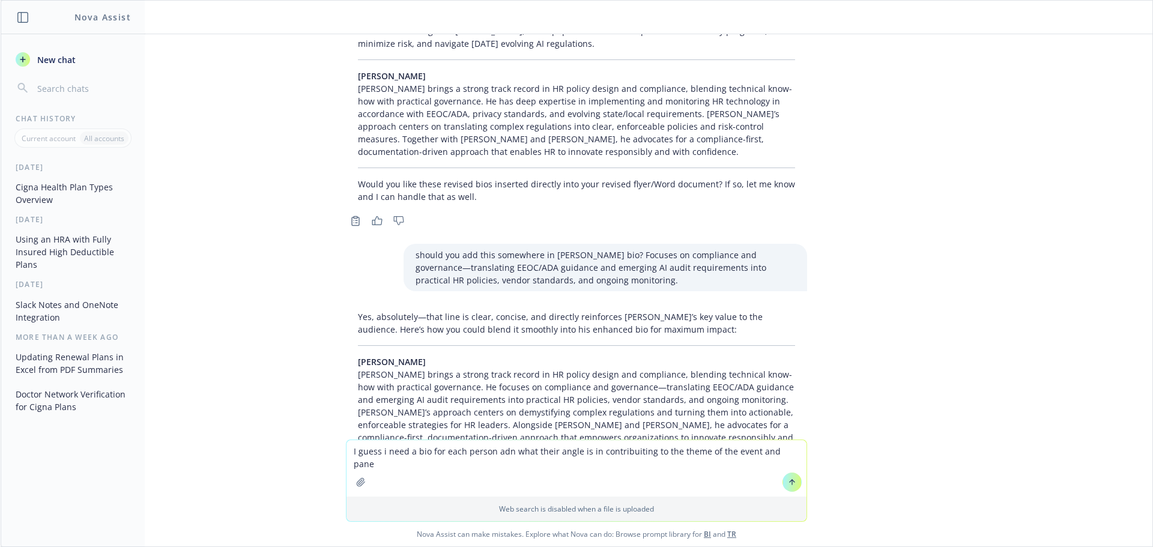
type textarea "I guess i need a bio for each person adn what their angle is in contribuiting t…"
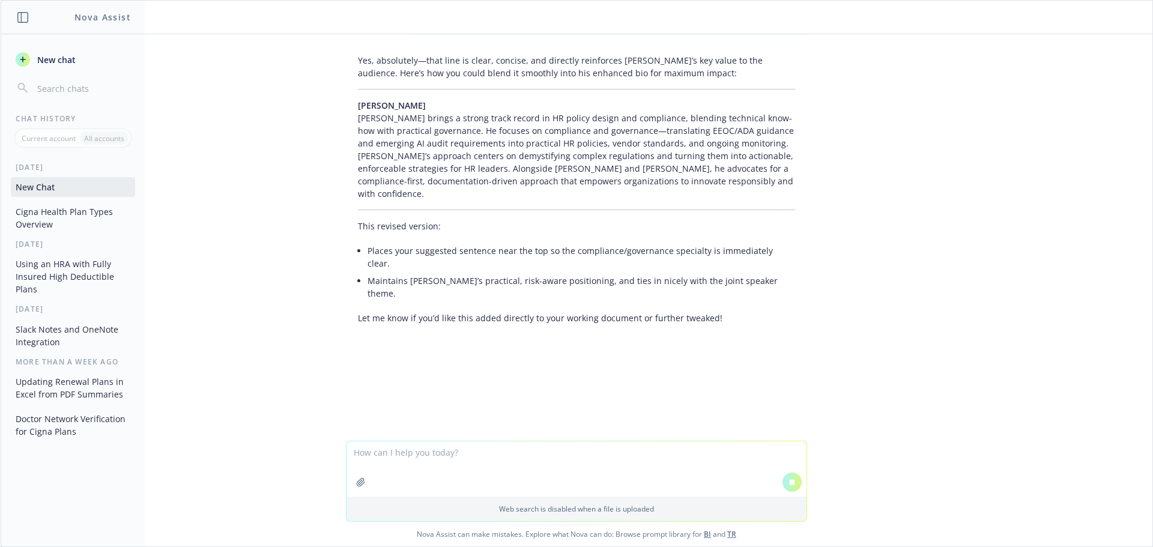
scroll to position [6748, 0]
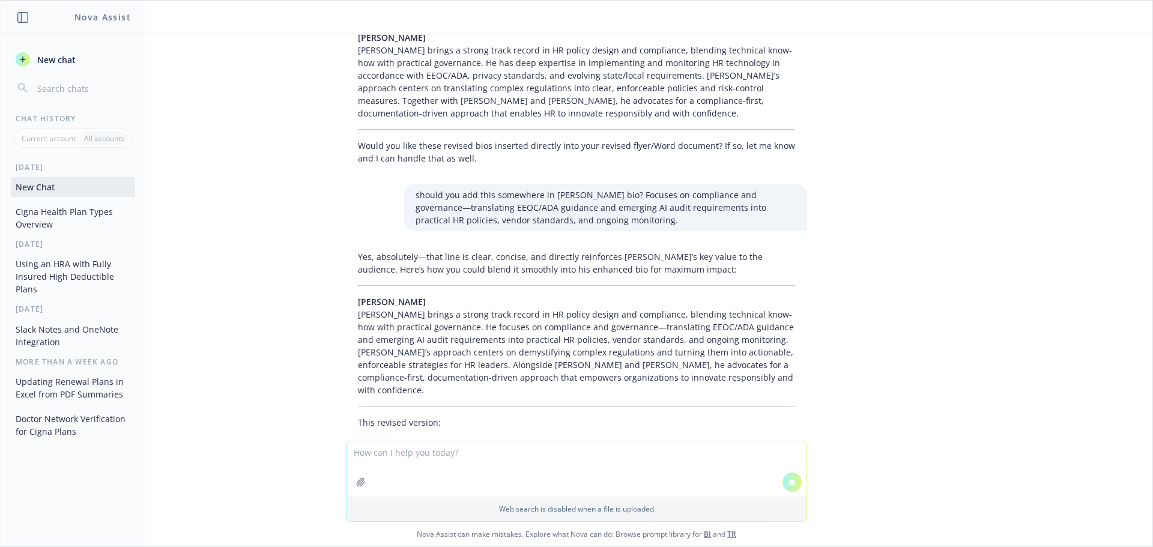
click at [613, 295] on p "[PERSON_NAME] [PERSON_NAME] brings a strong track record in HR policy design an…" at bounding box center [576, 345] width 437 height 101
click at [613, 292] on p "[PERSON_NAME] [PERSON_NAME] brings a strong track record in HR policy design an…" at bounding box center [576, 342] width 437 height 101
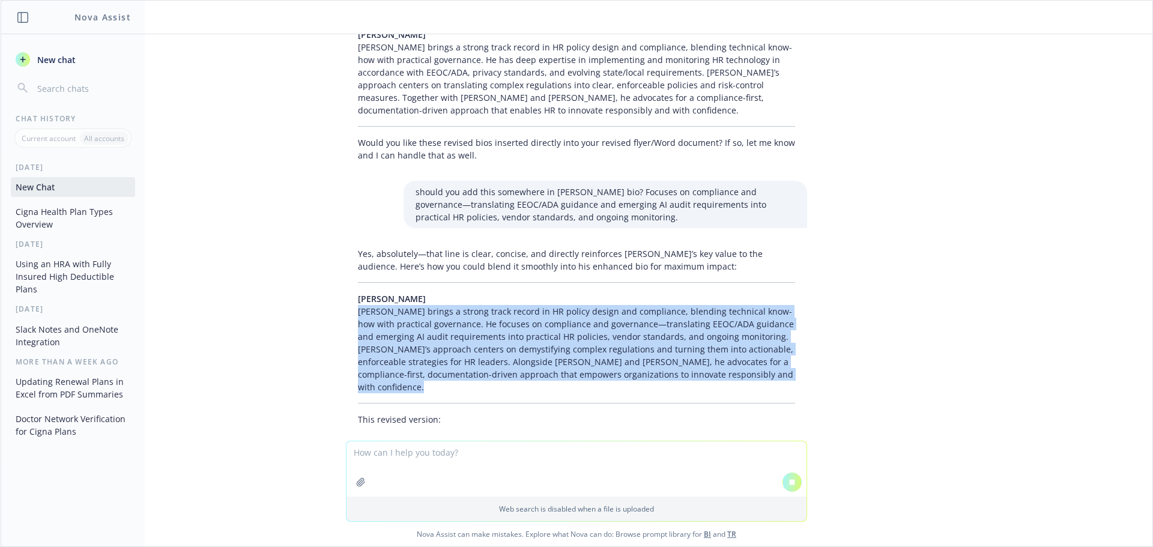
click at [613, 292] on p "[PERSON_NAME] [PERSON_NAME] brings a strong track record in HR policy design an…" at bounding box center [576, 342] width 437 height 101
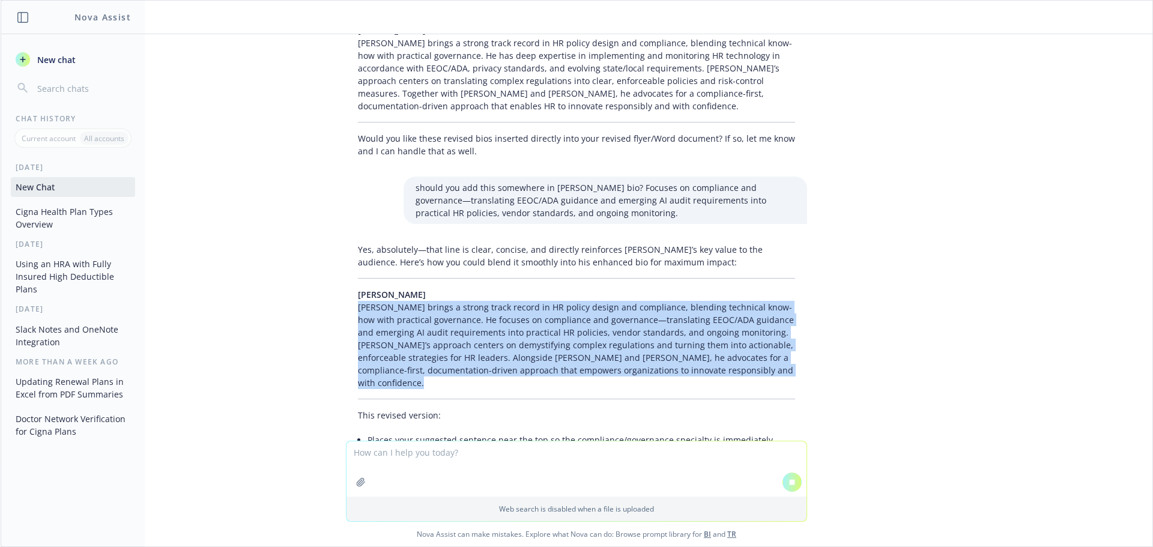
copy p "[PERSON_NAME] brings a strong track record in HR policy design and compliance, …"
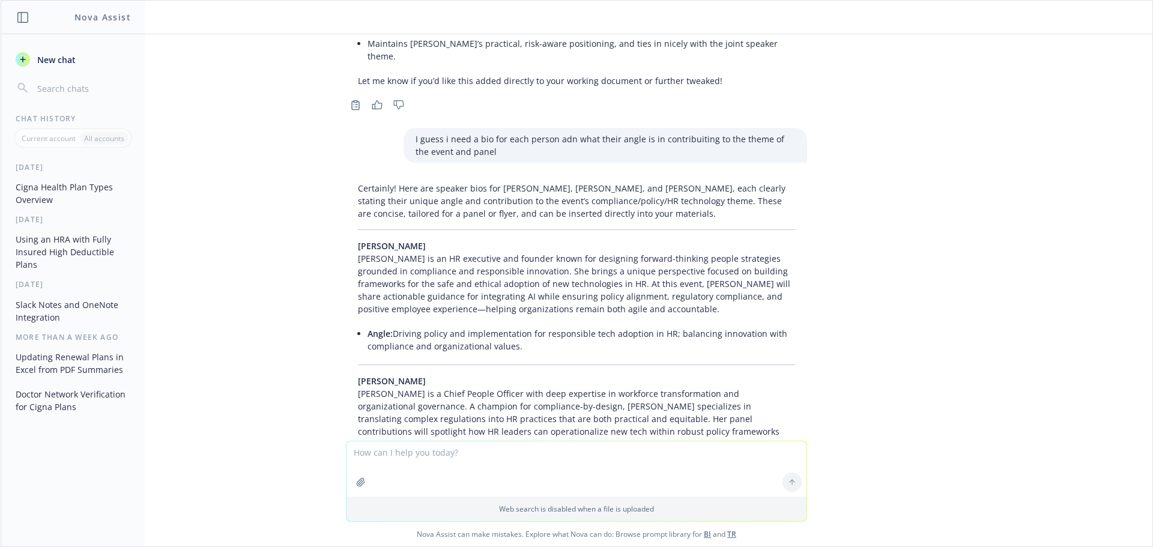
scroll to position [7581, 0]
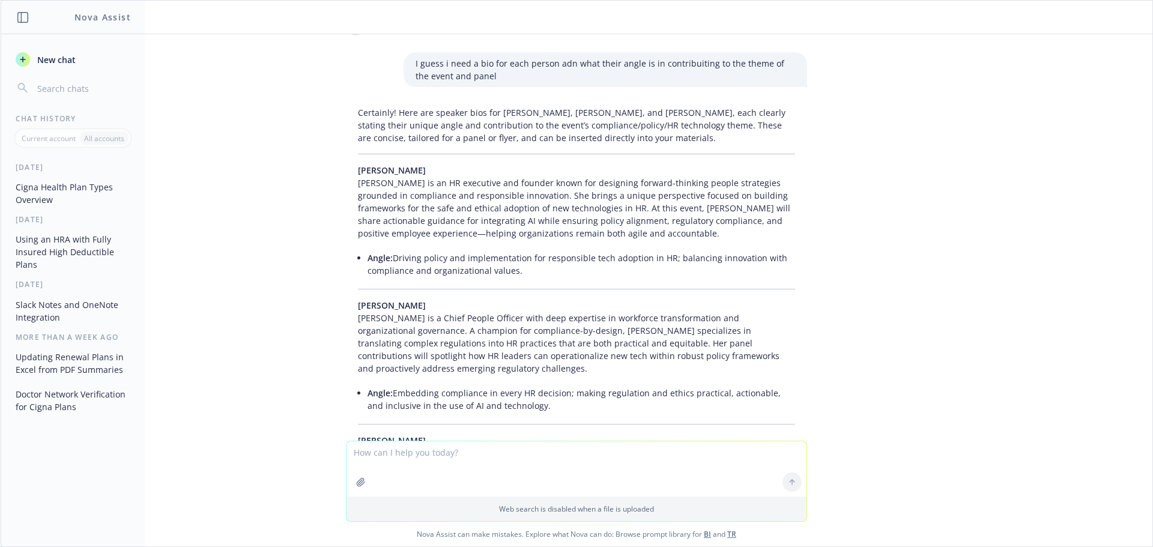
click at [449, 460] on textarea at bounding box center [577, 468] width 460 height 55
paste textarea "Compliance and regulations and usage – part of the policy aspect HR leaders nee…"
click at [351, 455] on textarea "Compliance and regulations and usage – part of the policy aspect HR leaders nee…" at bounding box center [577, 468] width 460 height 56
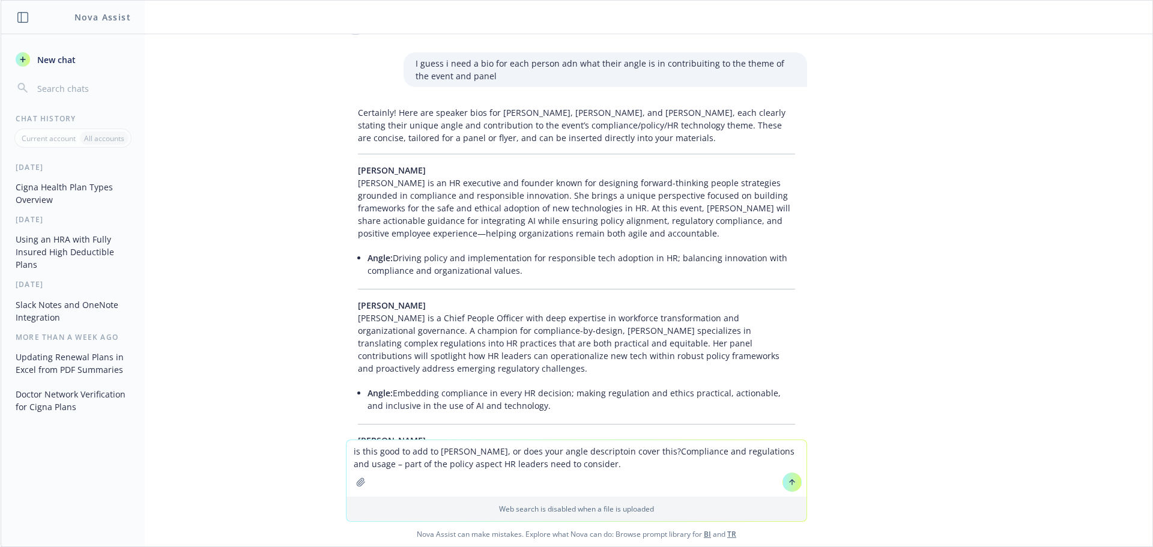
type textarea "is this good to add to [PERSON_NAME], or does your angle descriptoin cover this…"
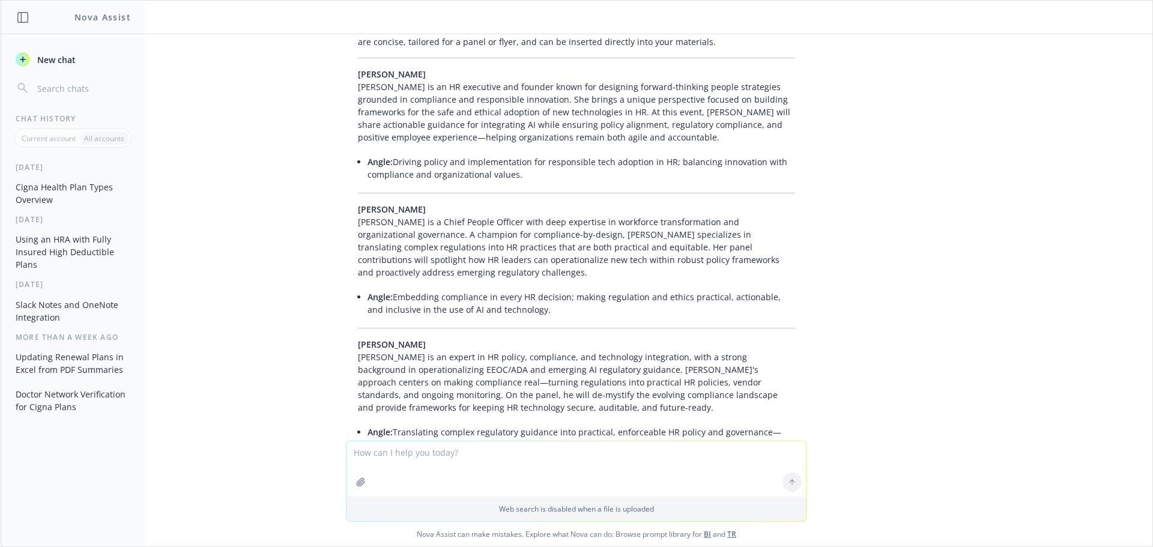
scroll to position [7690, 0]
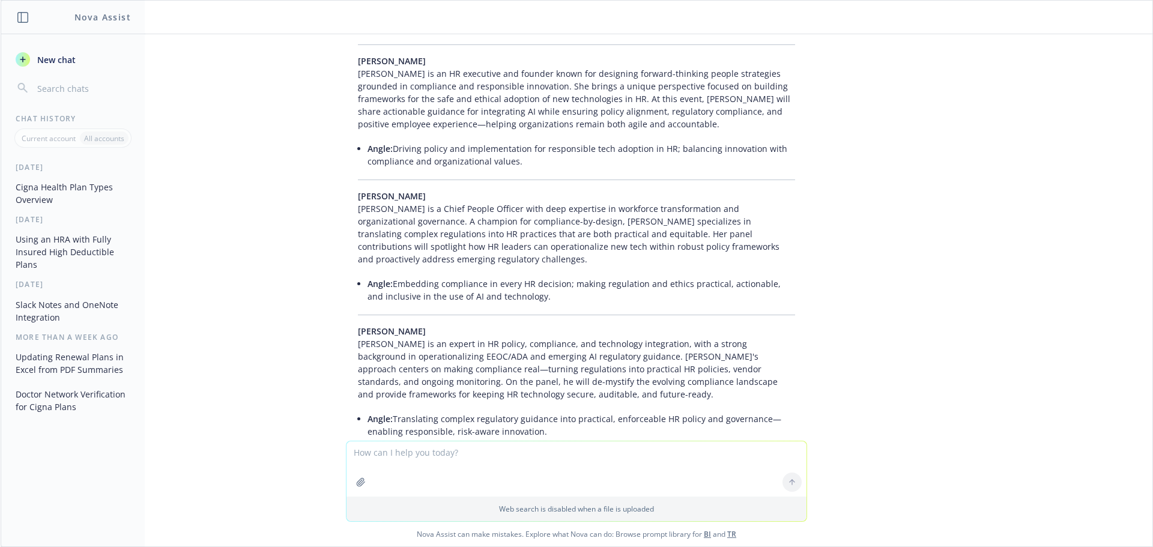
drag, startPoint x: 343, startPoint y: 133, endPoint x: 599, endPoint y: 223, distance: 271.6
click at [599, 223] on div "Certainly! Here are speaker bios for [PERSON_NAME], [PERSON_NAME], and [PERSON_…" at bounding box center [576, 241] width 461 height 498
copy div "[PERSON_NAME] is an expert in HR policy, compliance, and technology integration…"
click at [414, 325] on p "[PERSON_NAME] [PERSON_NAME] is an expert in HR policy, compliance, and technolo…" at bounding box center [576, 363] width 437 height 76
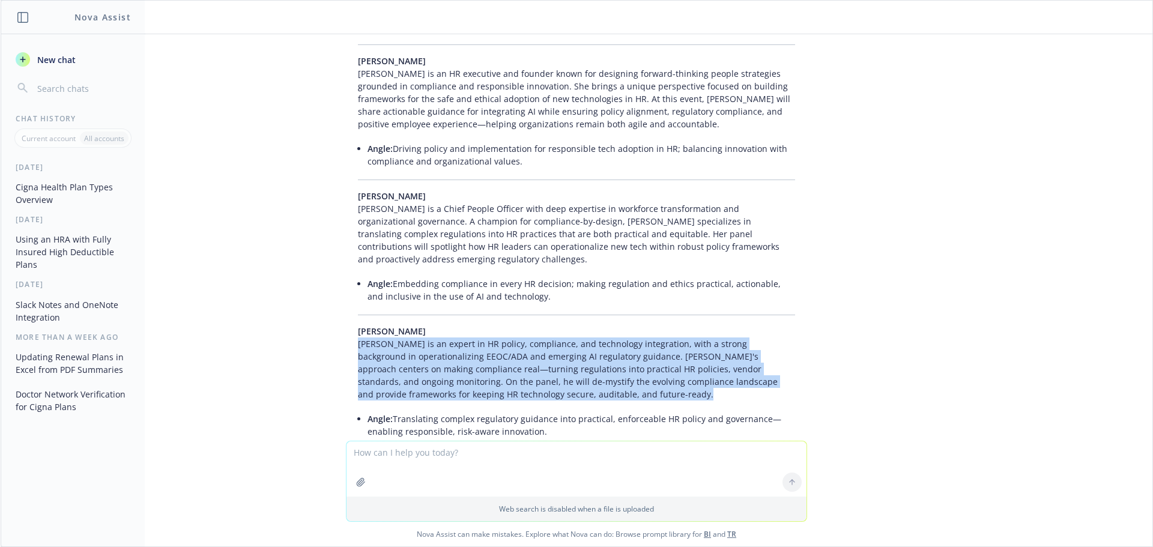
click at [414, 325] on p "[PERSON_NAME] [PERSON_NAME] is an expert in HR policy, compliance, and technolo…" at bounding box center [576, 363] width 437 height 76
copy div "[PERSON_NAME] is an expert in HR policy, compliance, and technology integration…"
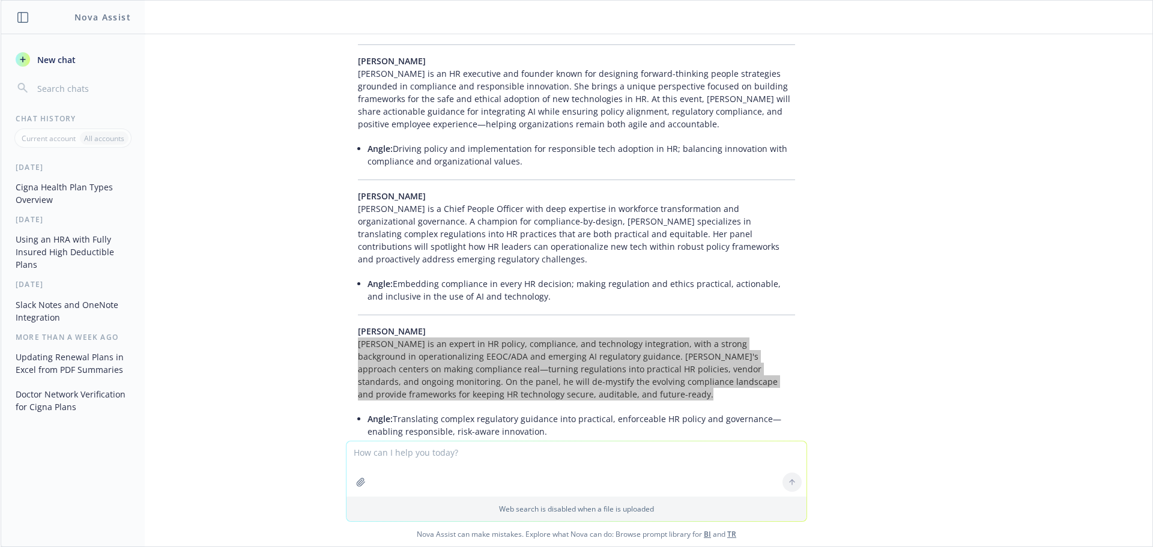
scroll to position [7335, 0]
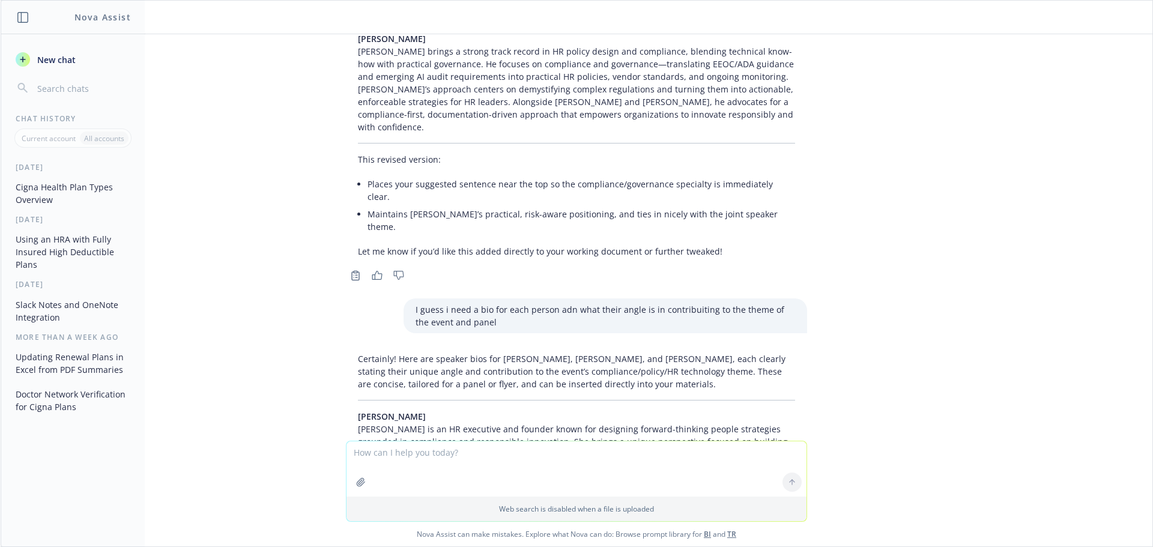
click at [358, 410] on p "[PERSON_NAME] [PERSON_NAME] is an HR executive and founder known for designing …" at bounding box center [576, 448] width 437 height 76
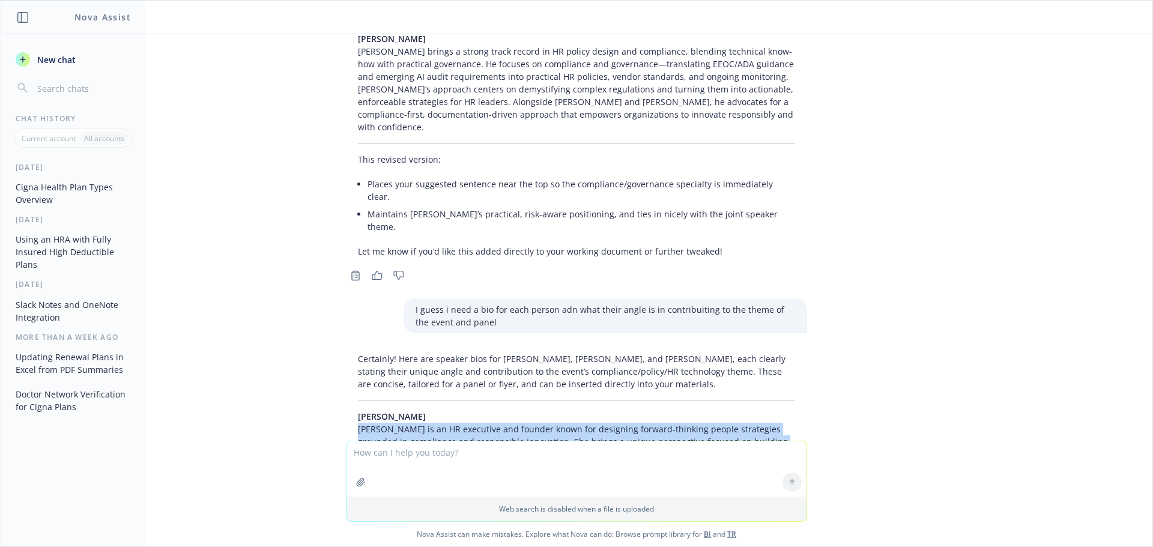
click at [358, 410] on p "[PERSON_NAME] [PERSON_NAME] is an HR executive and founder known for designing …" at bounding box center [576, 448] width 437 height 76
copy div "[PERSON_NAME] is an HR executive and founder known for designing forward-thinki…"
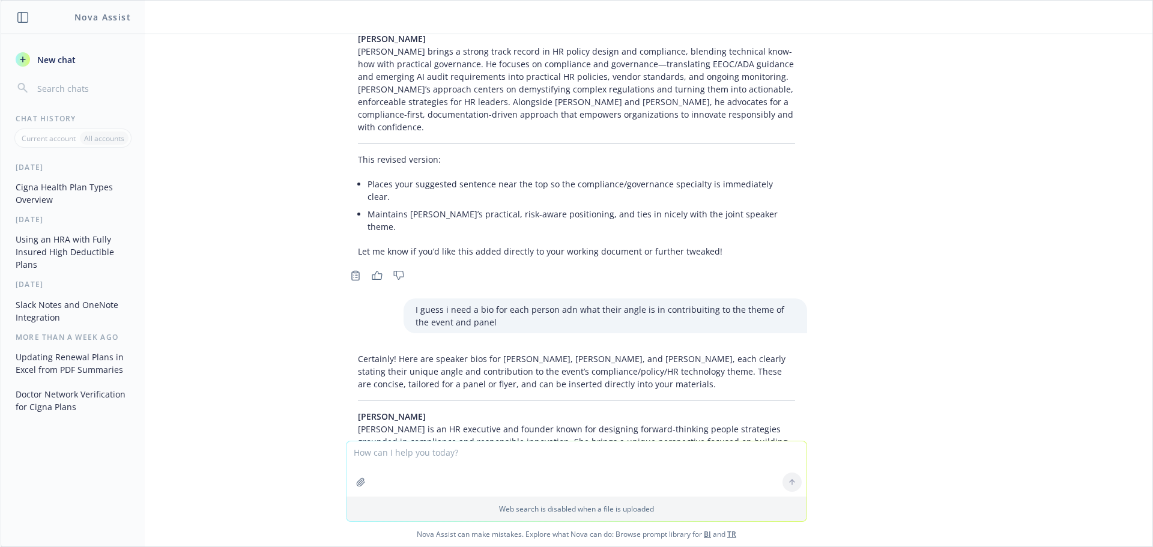
click at [381, 498] on span "Angle:" at bounding box center [380, 503] width 25 height 11
drag, startPoint x: 387, startPoint y: 307, endPoint x: 515, endPoint y: 323, distance: 128.9
click at [515, 495] on li "Angle: Driving policy and implementation for responsible tech adoption in HR; b…" at bounding box center [582, 510] width 428 height 30
copy li "Driving policy and implementation for responsible tech adoption in HR; balancin…"
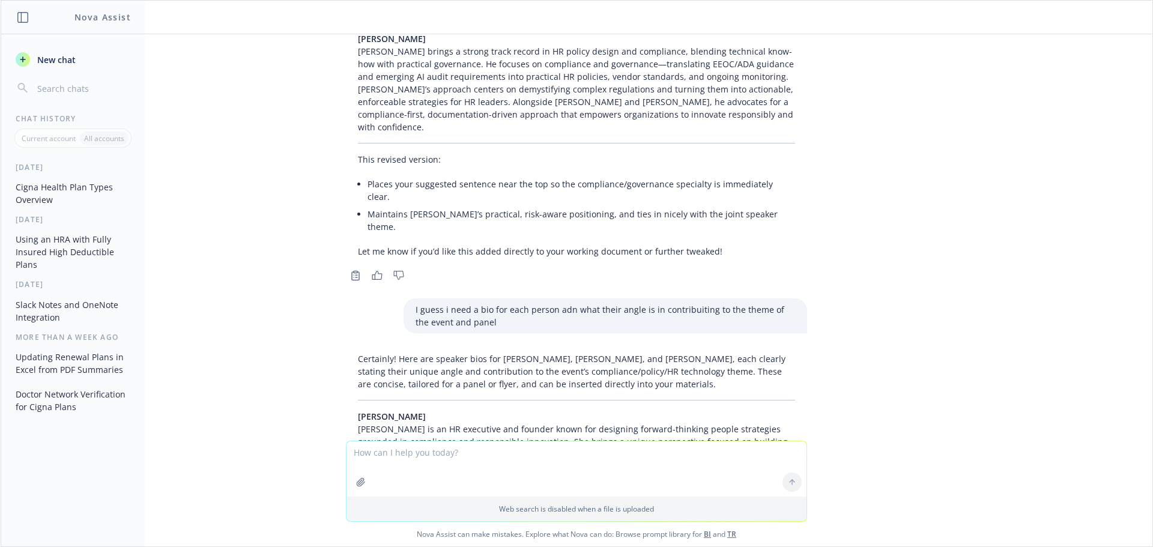
click at [433, 410] on p "[PERSON_NAME] [PERSON_NAME] is an HR executive and founder known for designing …" at bounding box center [576, 448] width 437 height 76
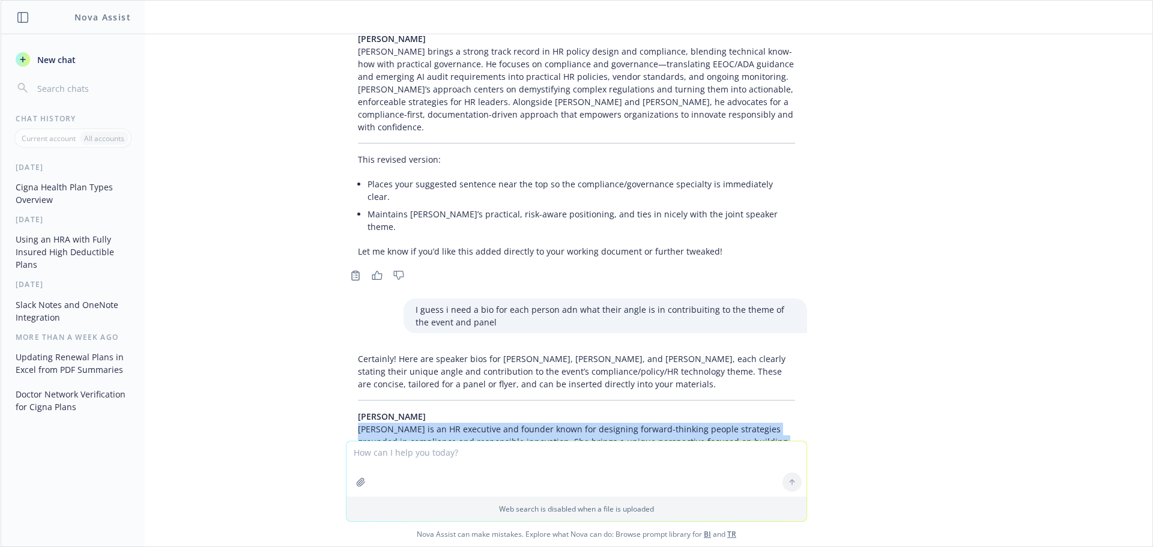
click at [433, 410] on p "[PERSON_NAME] [PERSON_NAME] is an HR executive and founder known for designing …" at bounding box center [576, 448] width 437 height 76
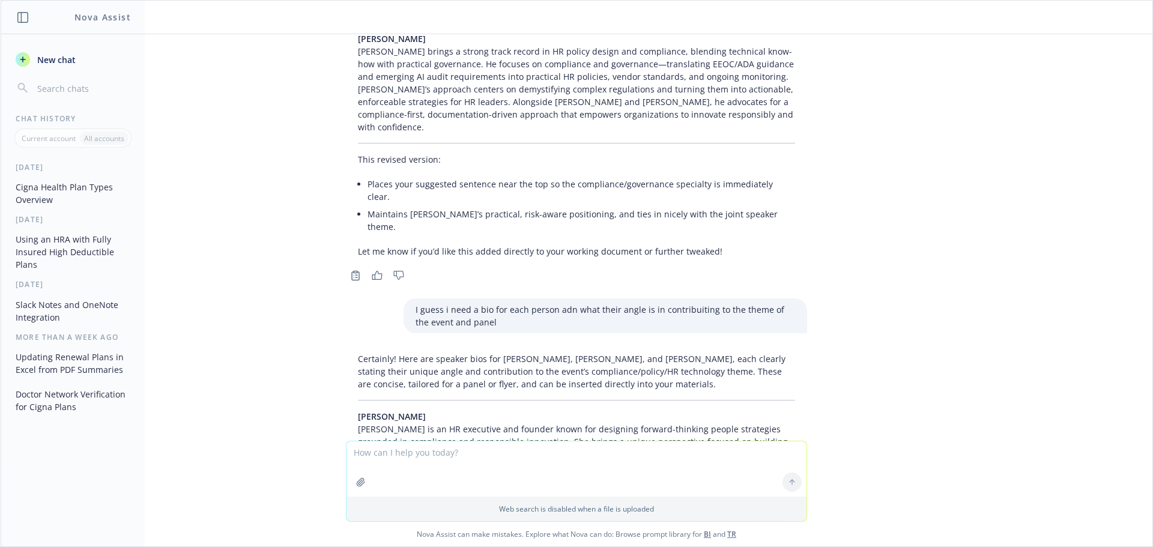
copy ul "Angle: Embedding compliance in every HR decision; making regulation and ethics …"
